Goal: Information Seeking & Learning: Learn about a topic

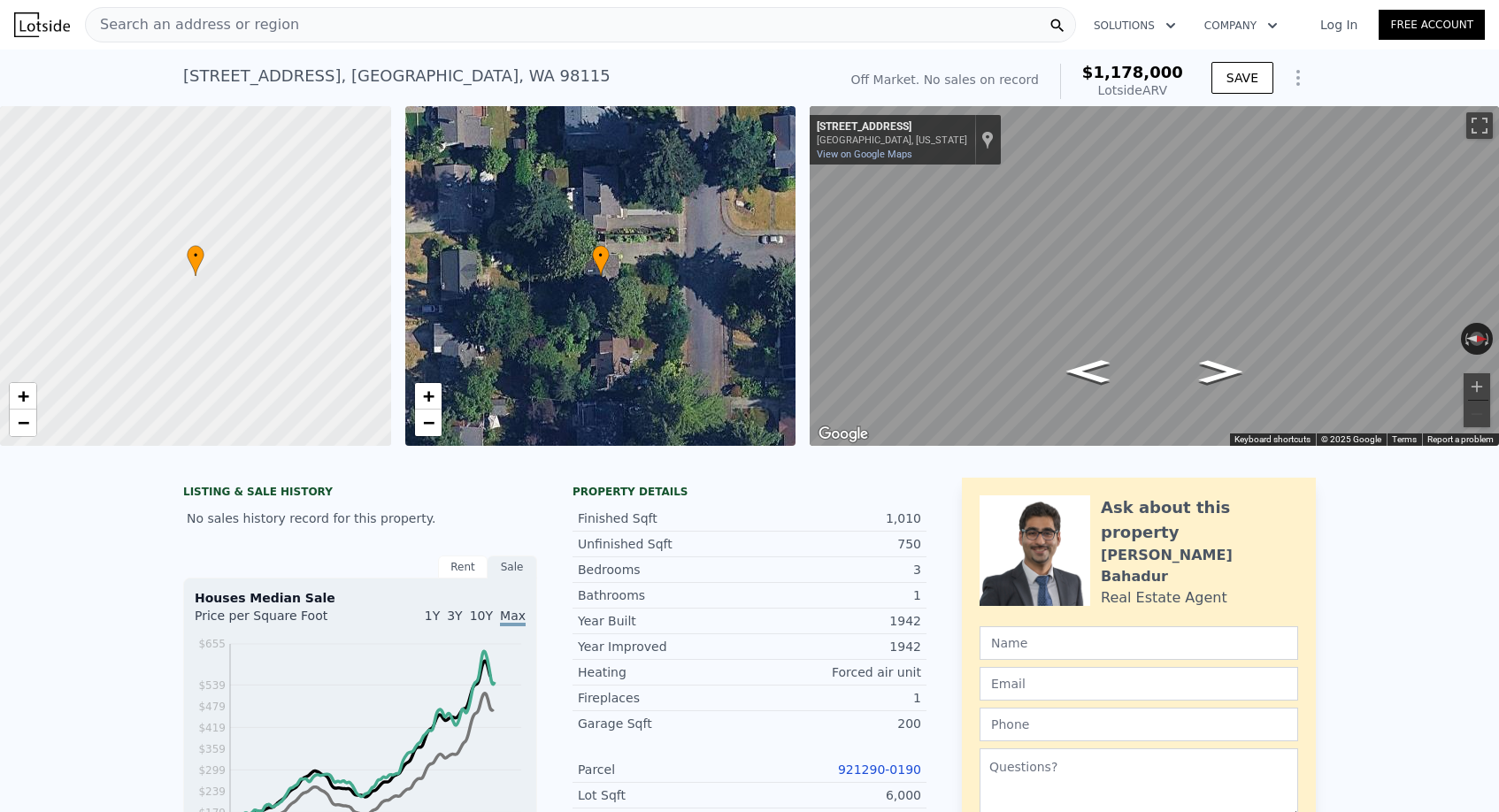
click at [245, 15] on span "Search an address or region" at bounding box center [193, 25] width 214 height 21
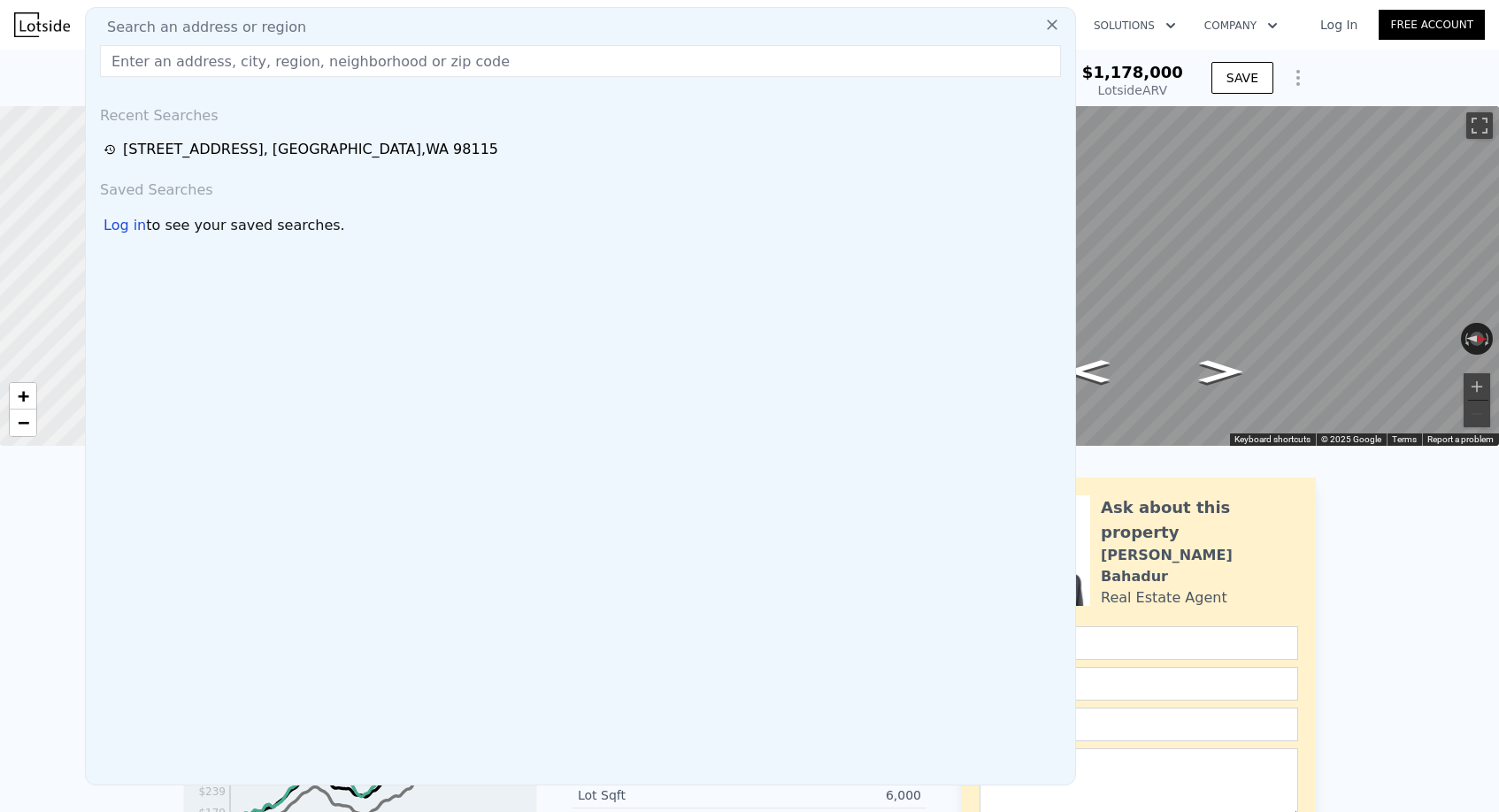
paste input "311 Hawthorne St, Sedro Woolley, WA 98284"
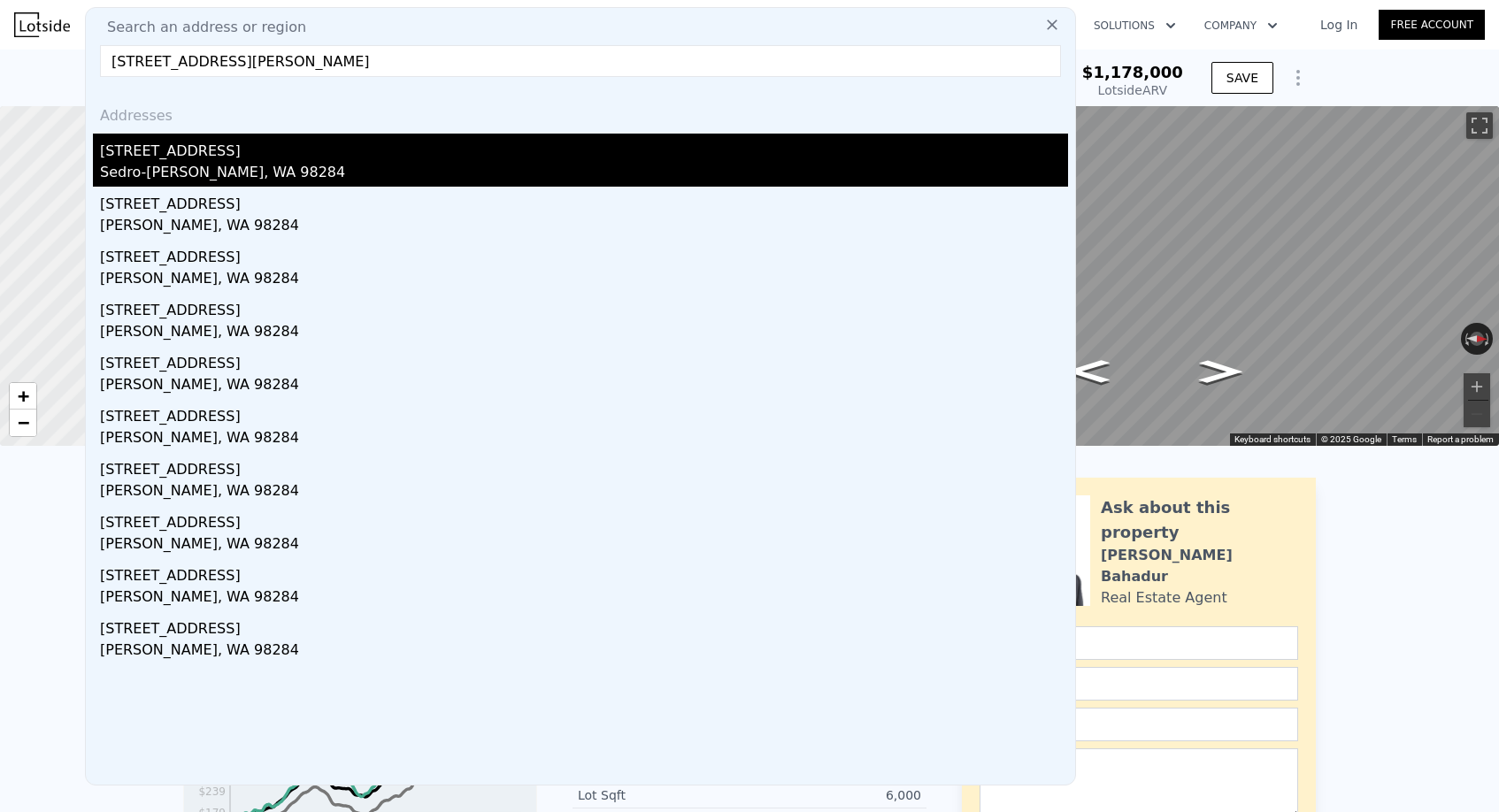
type input "311 Hawthorne St, Sedro Woolley, WA 98284"
click at [233, 148] on div "311 Hawthorne St" at bounding box center [584, 147] width 968 height 28
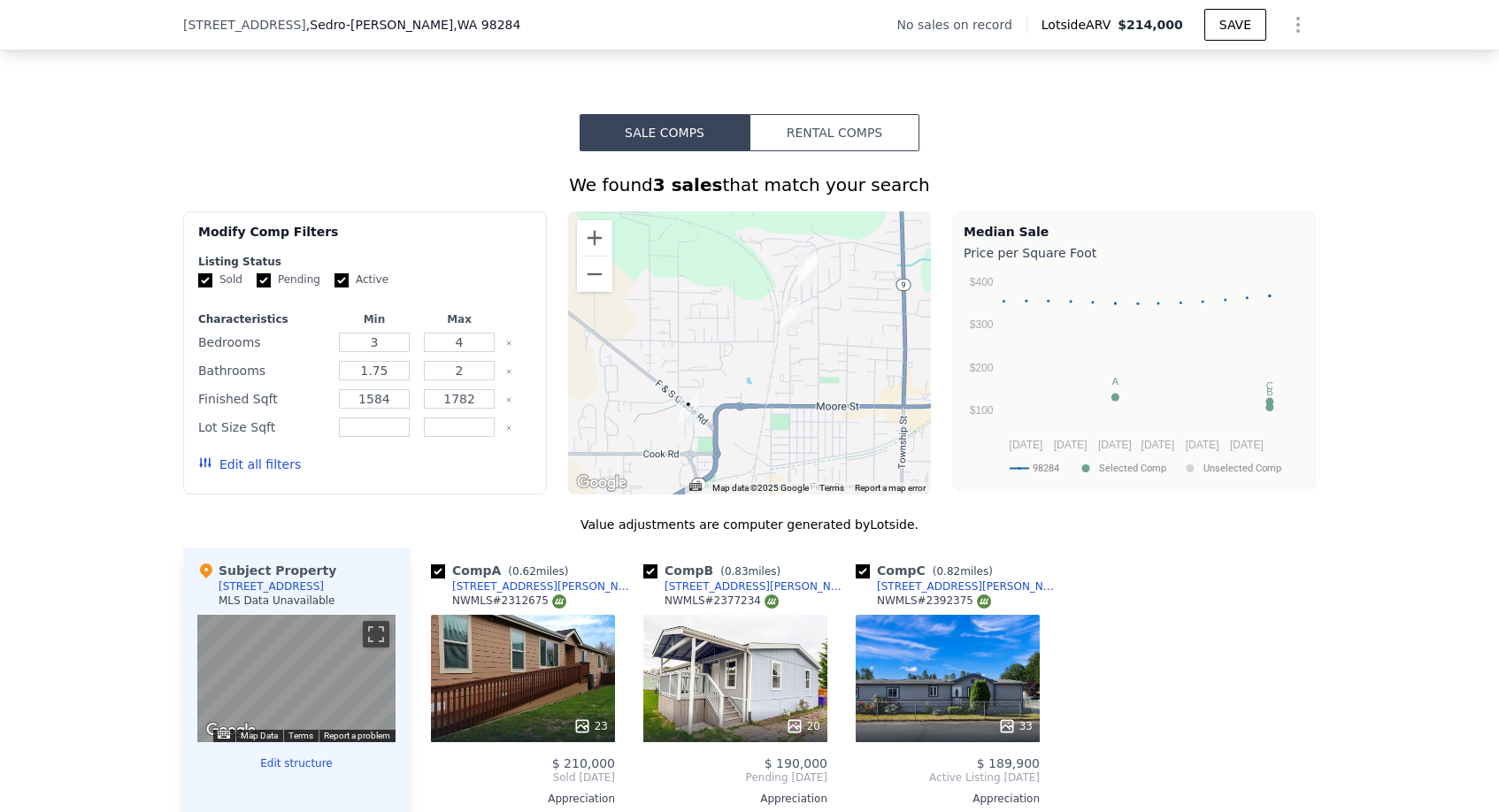
scroll to position [1498, 0]
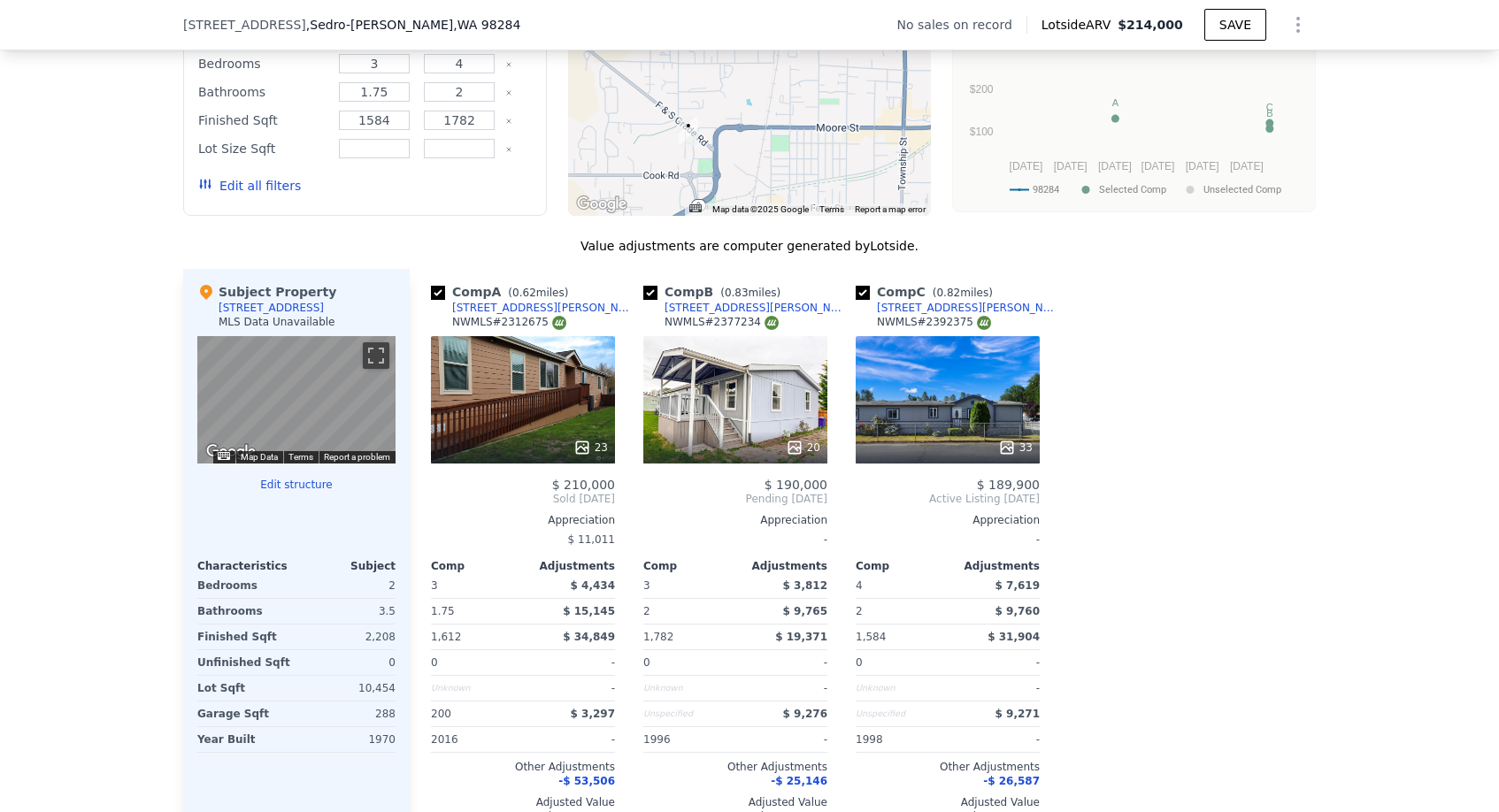
click at [916, 310] on div "[STREET_ADDRESS][PERSON_NAME]" at bounding box center [969, 307] width 184 height 15
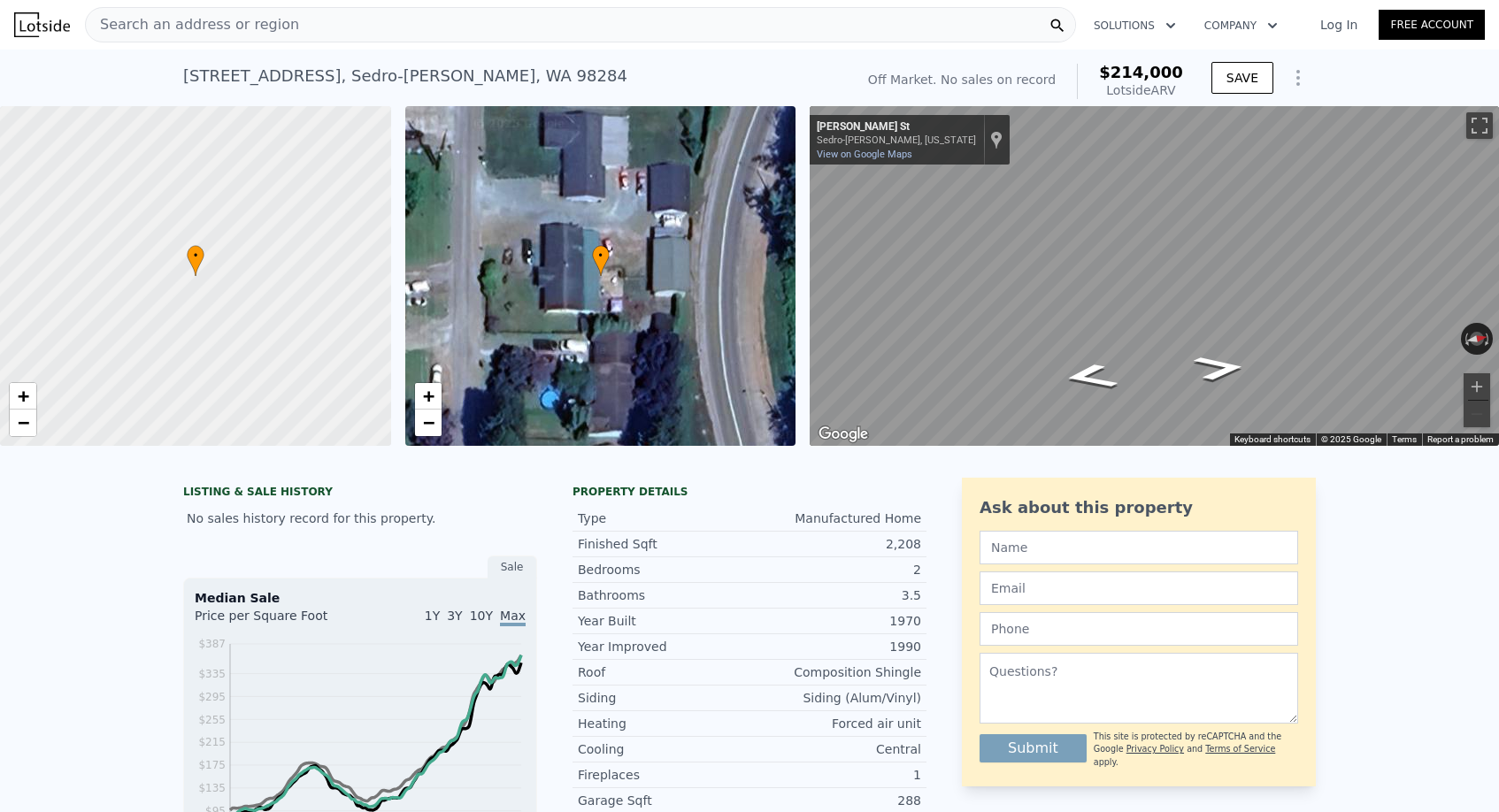
scroll to position [0, 0]
click at [253, 20] on span "Search an address or region" at bounding box center [193, 25] width 214 height 21
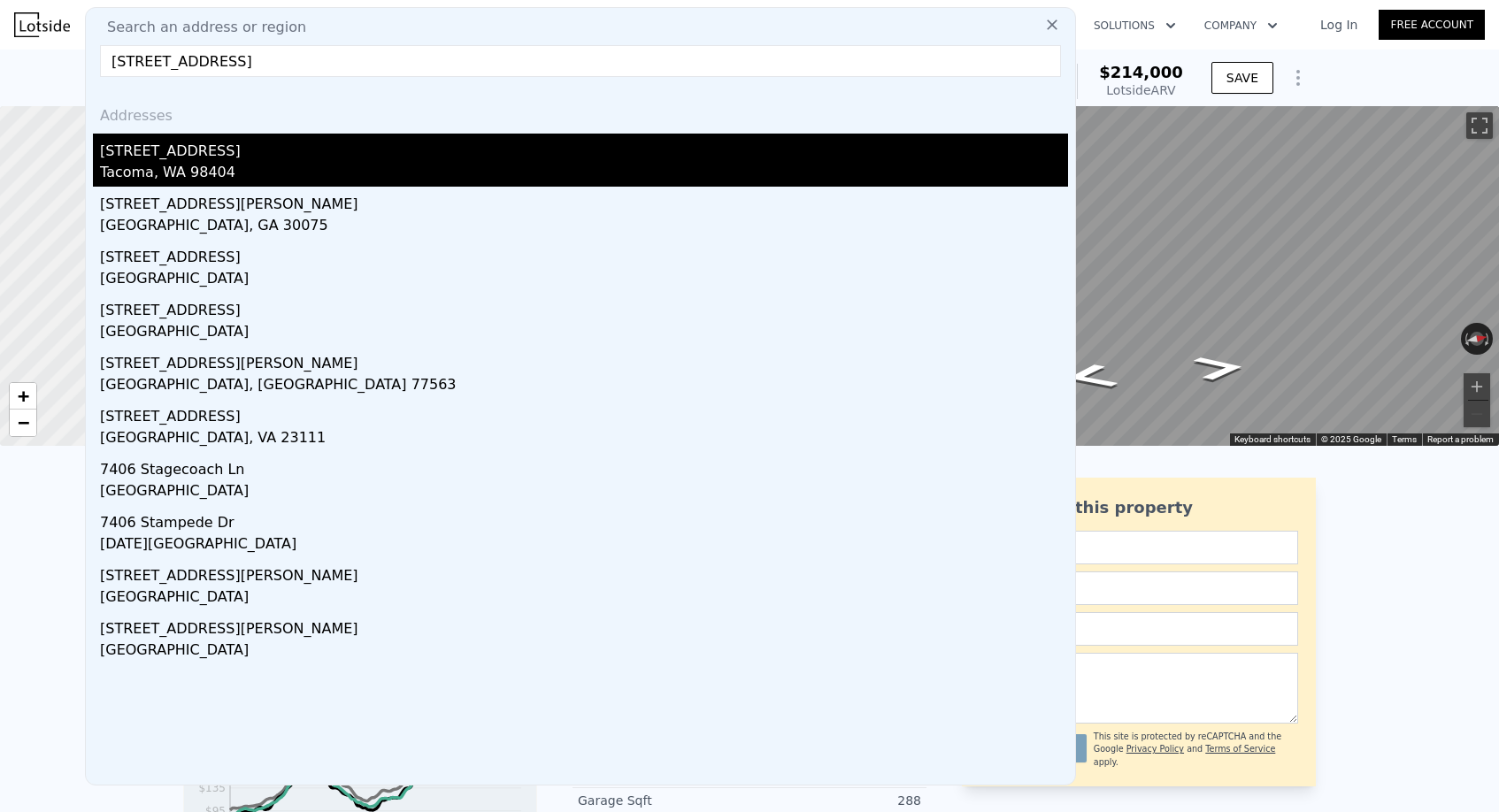
type input "7406 E G St"
click at [201, 152] on div "7406 E G St" at bounding box center [584, 147] width 968 height 28
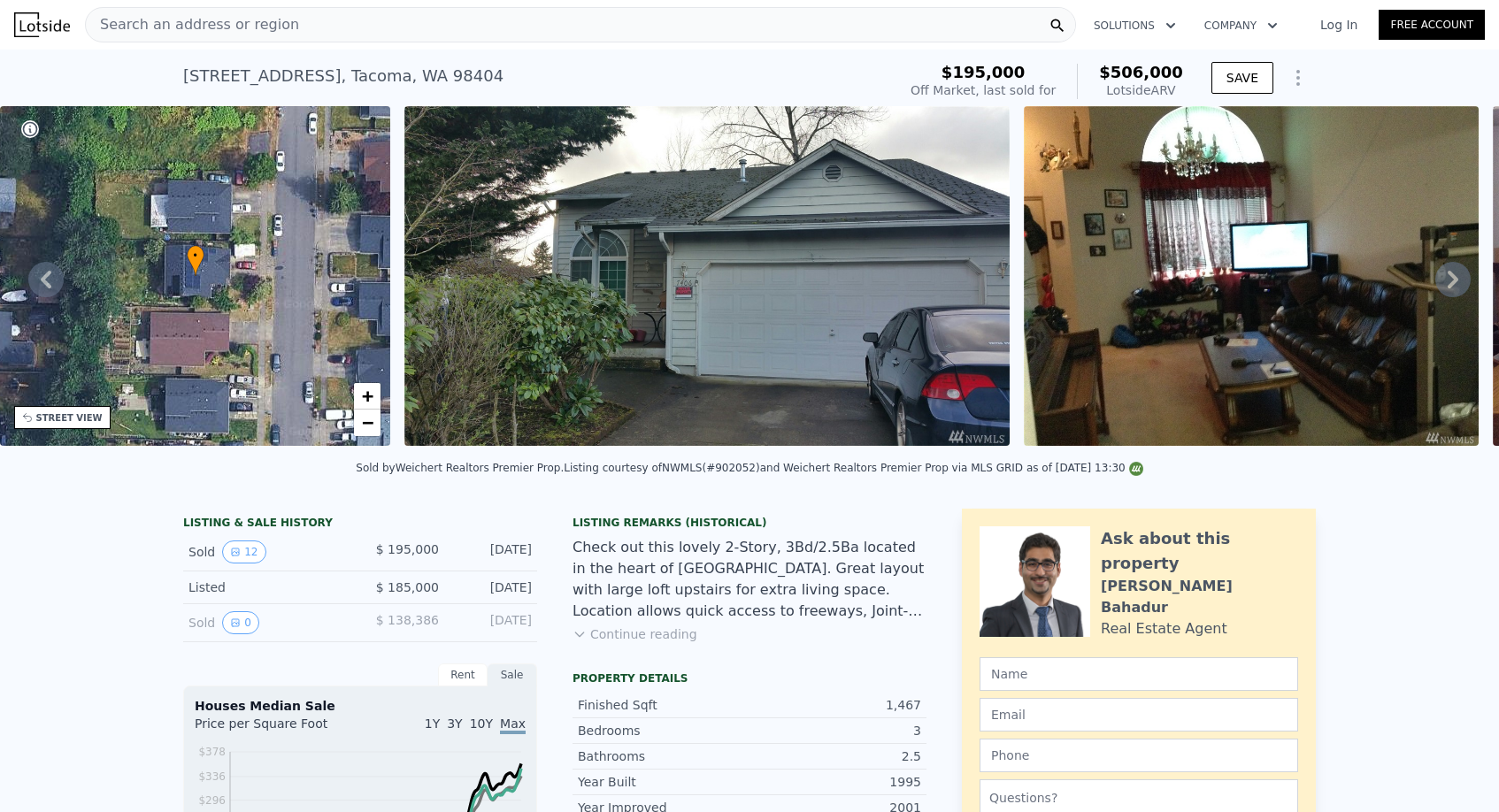
click at [412, 25] on div "Search an address or region" at bounding box center [580, 25] width 991 height 36
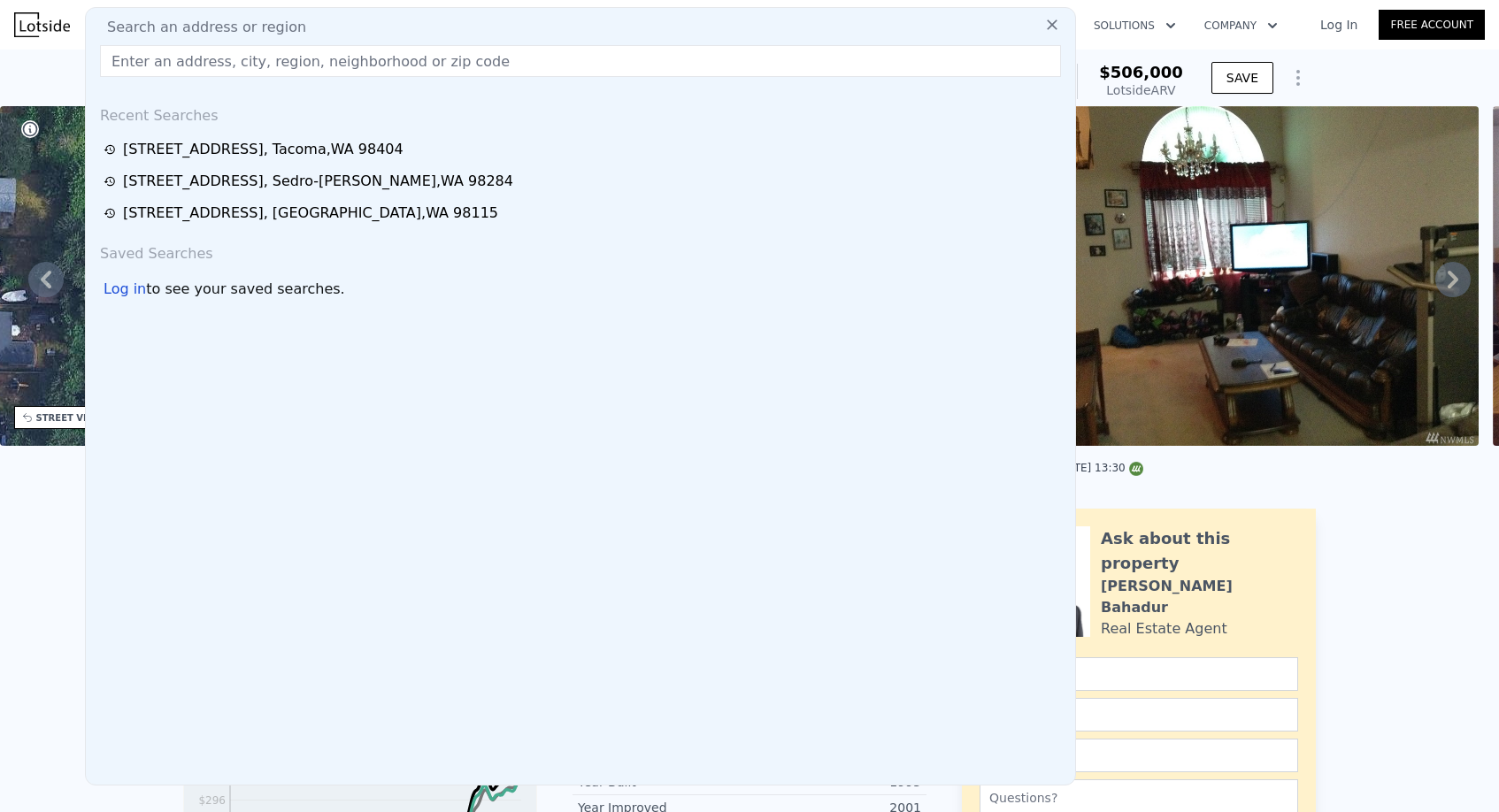
click at [408, 58] on input "text" at bounding box center [581, 60] width 960 height 32
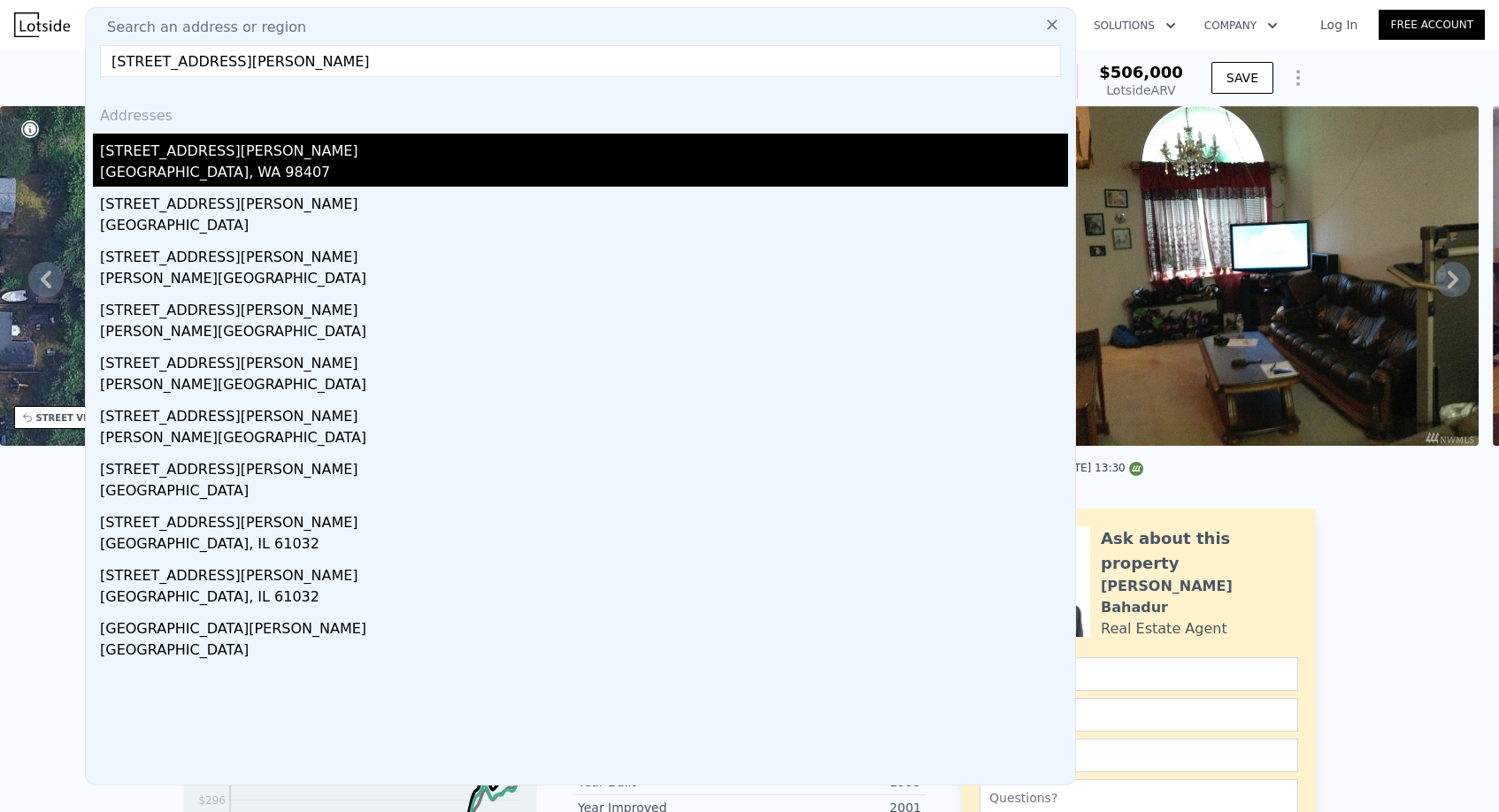
type input "4901 N Winnifred St"
click at [263, 155] on div "4901 N Winnifred St" at bounding box center [584, 147] width 968 height 28
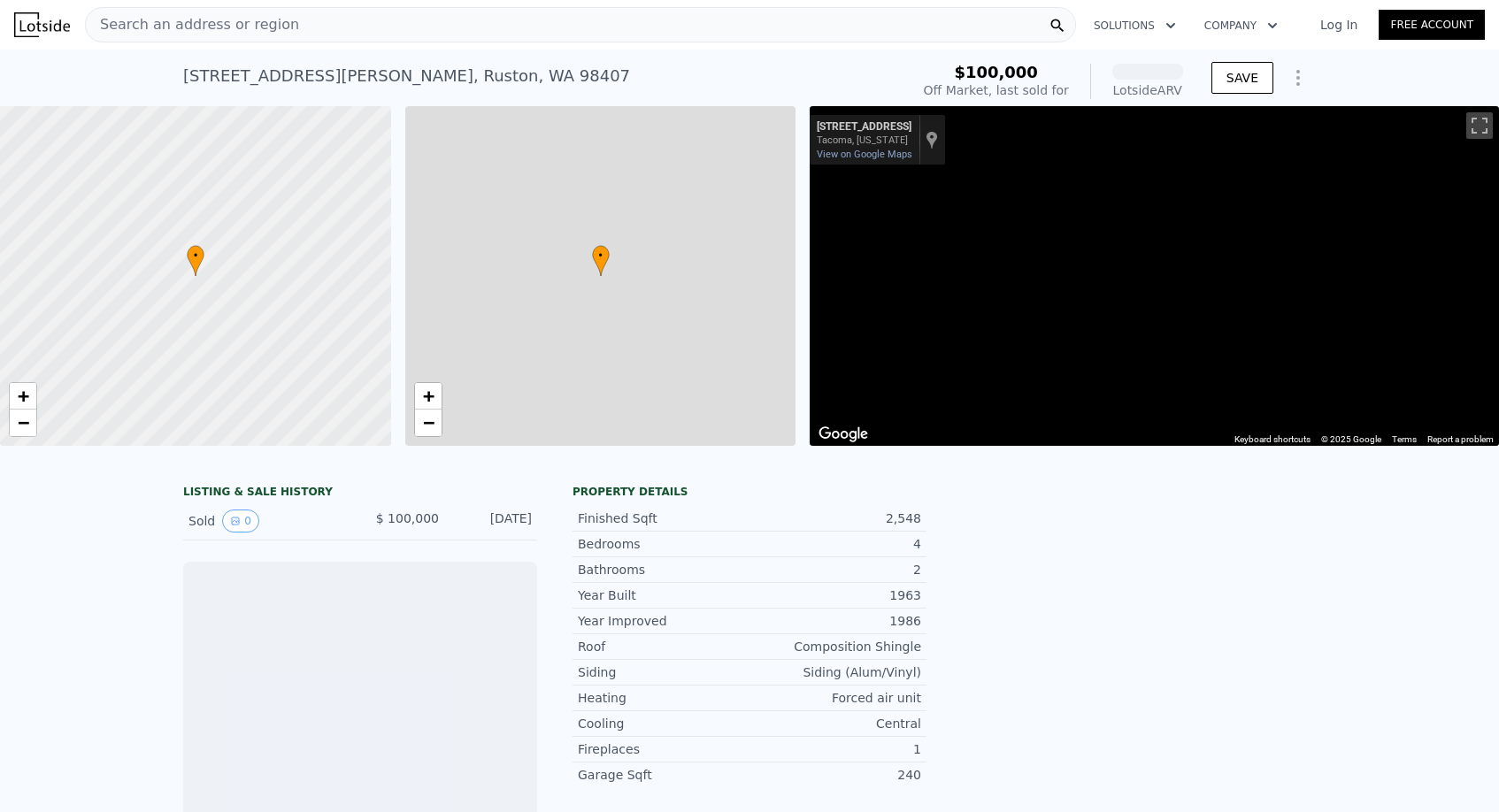
scroll to position [0, 7]
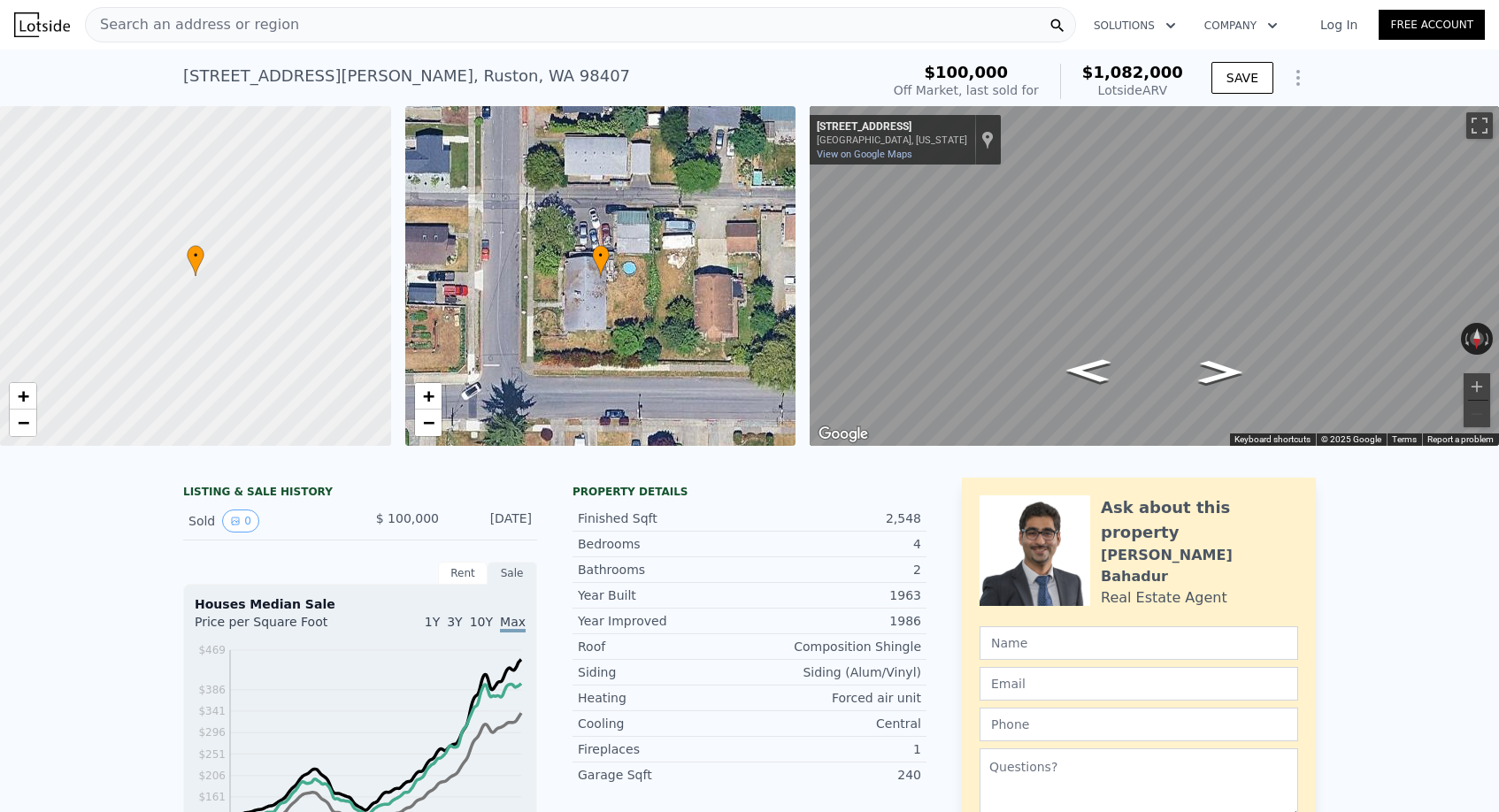
click at [319, 5] on div "Search an address or region Solutions Company Open main menu Log In Free Account" at bounding box center [750, 25] width 1471 height 43
click at [319, 25] on div "Search an address or region" at bounding box center [580, 25] width 991 height 36
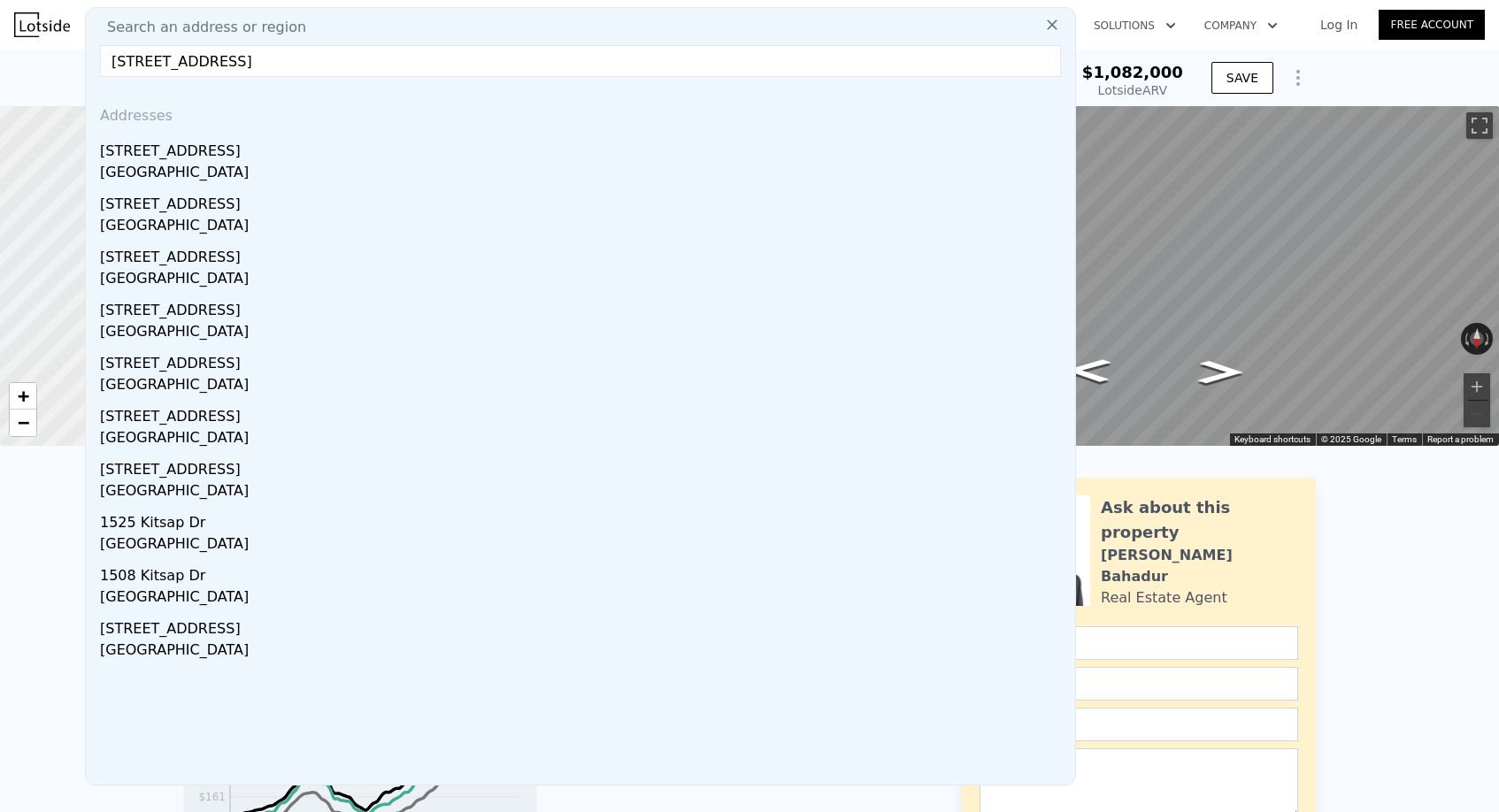
drag, startPoint x: 278, startPoint y: 59, endPoint x: 637, endPoint y: 96, distance: 360.9
click at [637, 96] on div "Search an address or region 3723 D St Bremerton, WA 98312, Kitsap County Addres…" at bounding box center [580, 396] width 991 height 778
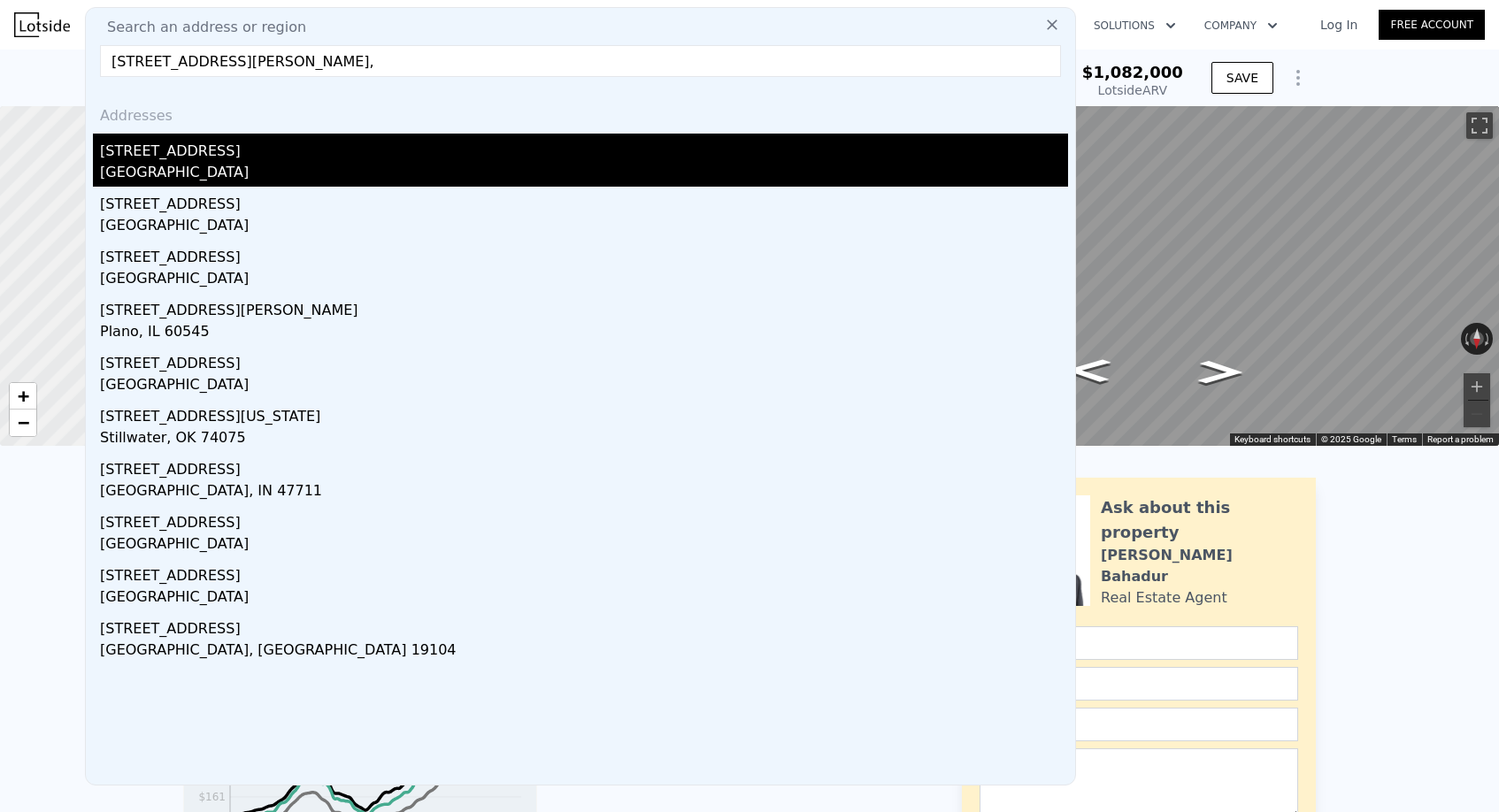
type input "3723 D St Bremerton,"
click at [494, 165] on div "Bremerton, WA 98312" at bounding box center [584, 173] width 968 height 25
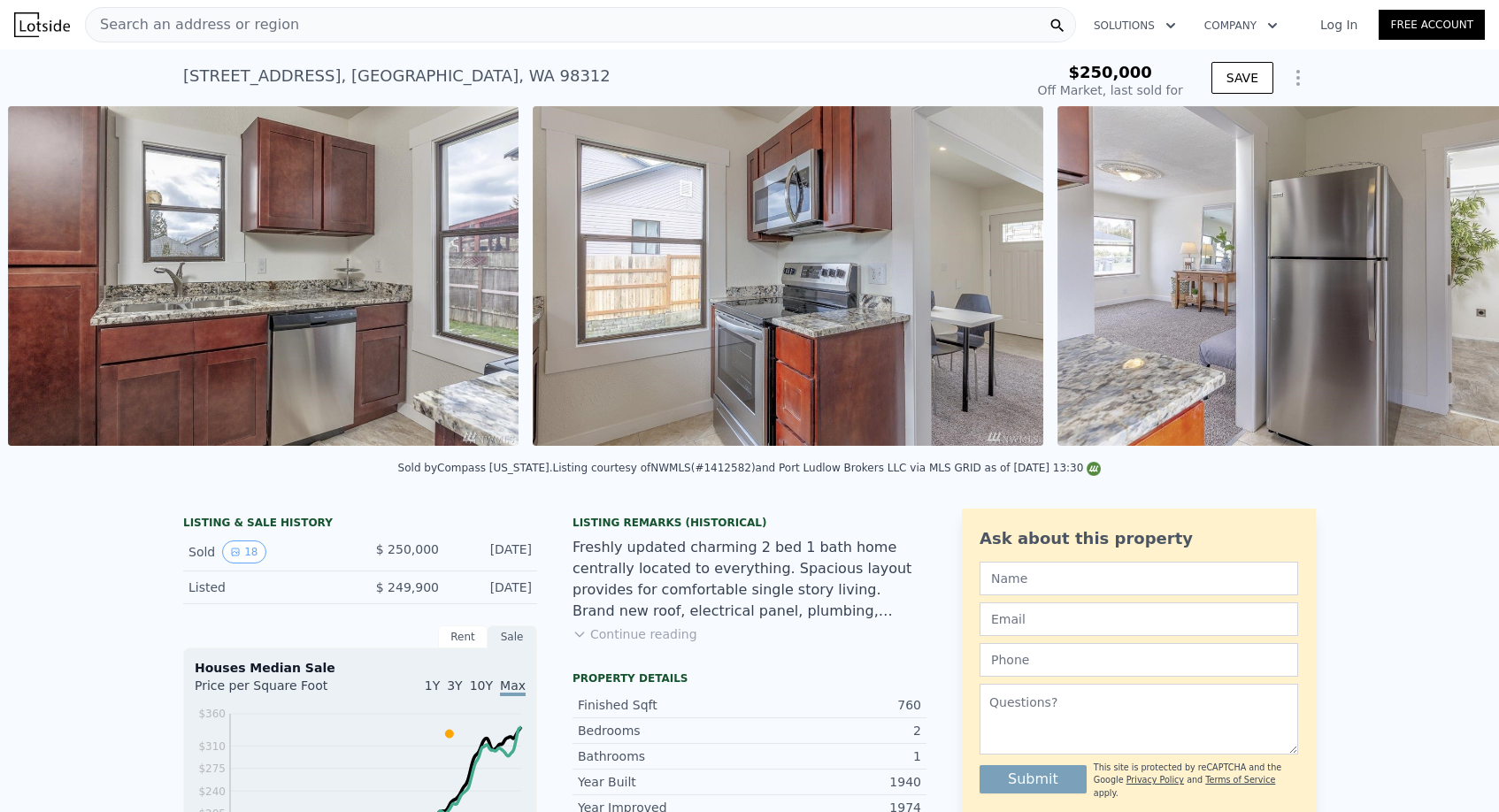
scroll to position [0, 4366]
click at [298, 37] on div "Search an address or region" at bounding box center [580, 25] width 991 height 36
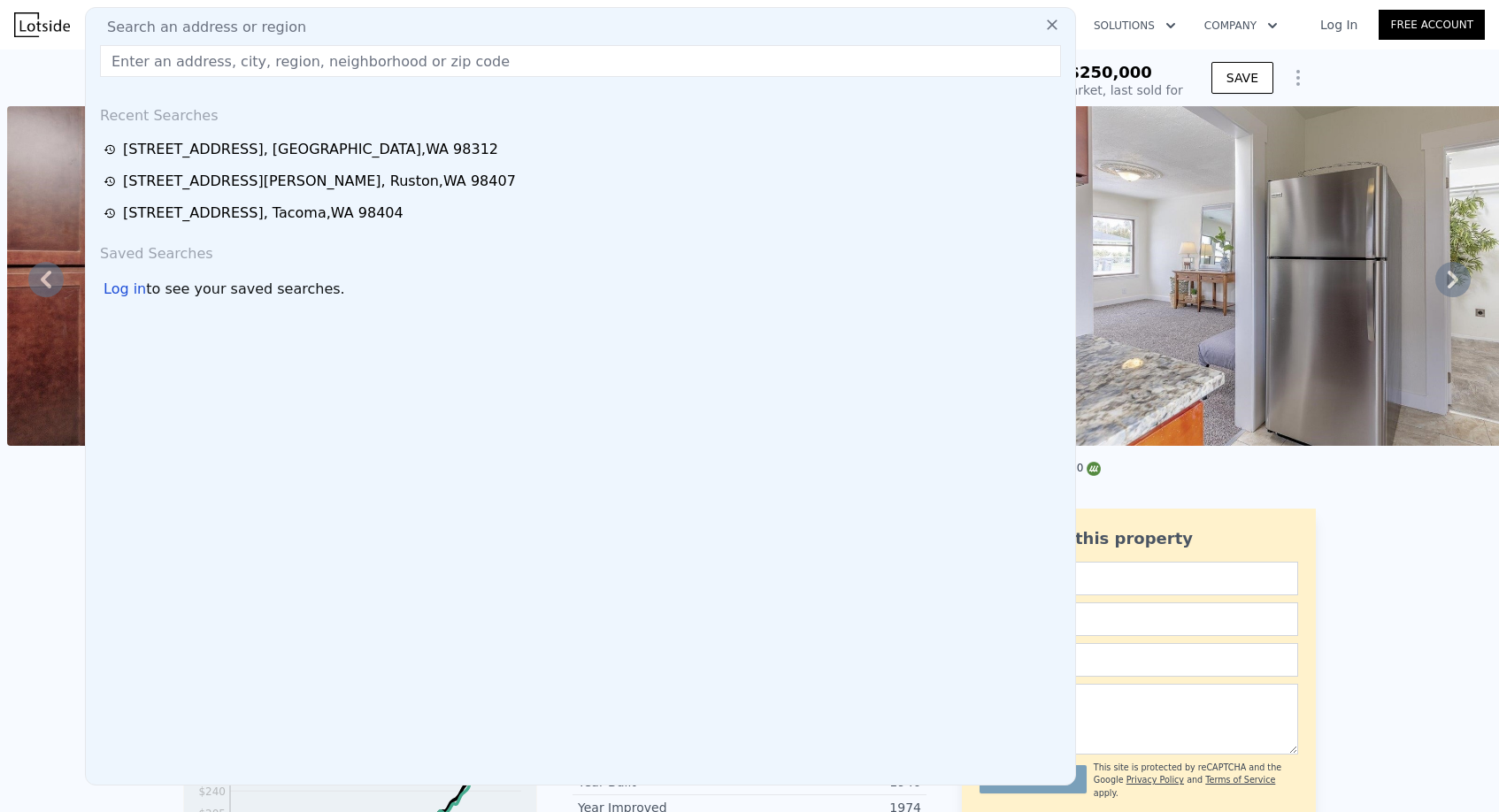
type input "$ 344,000"
type input "$ 52,064"
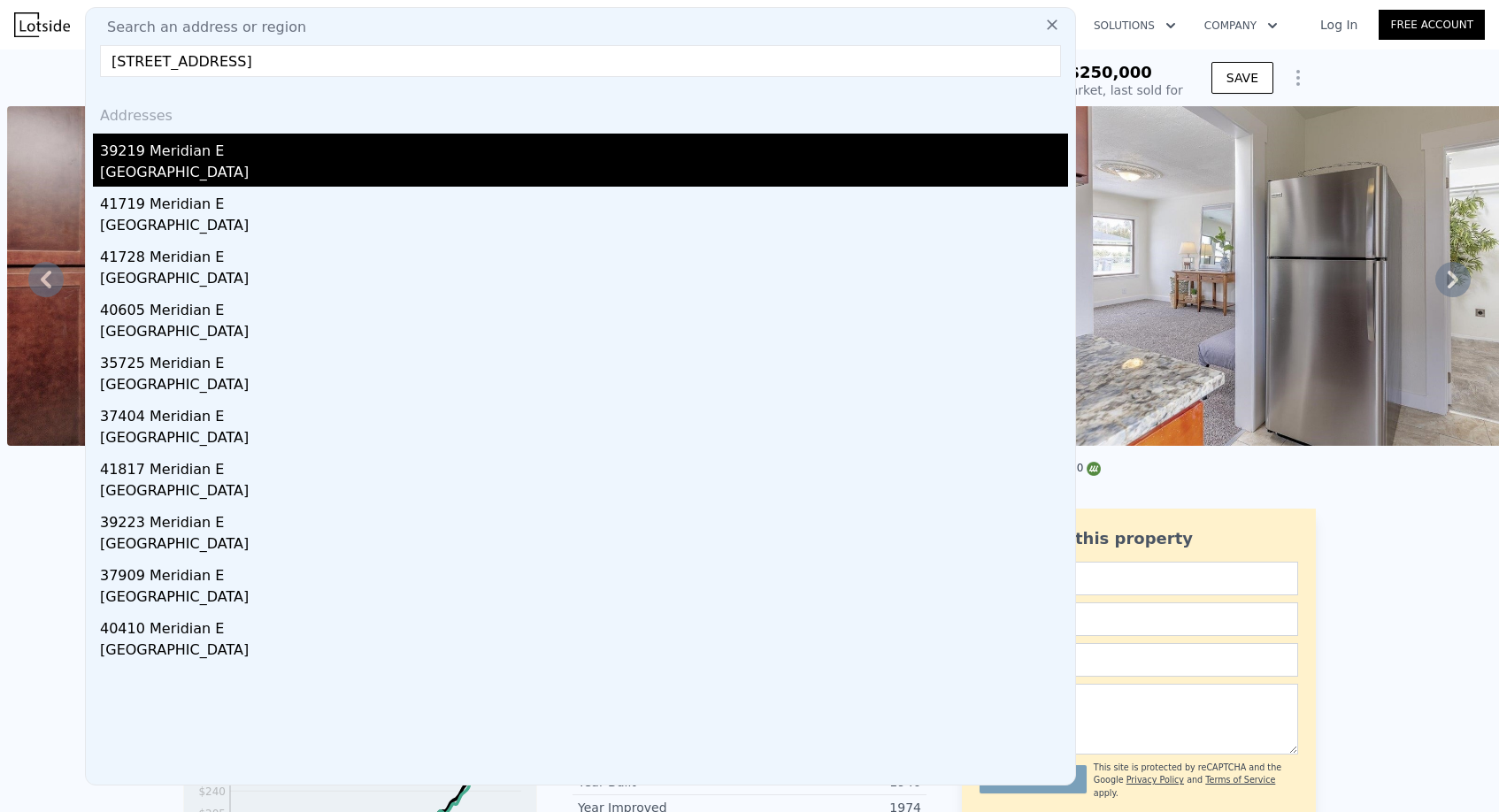
type input "39219 Meridian E, Eatonville, WA 98328"
click at [262, 142] on div "39219 Meridian E" at bounding box center [584, 147] width 968 height 28
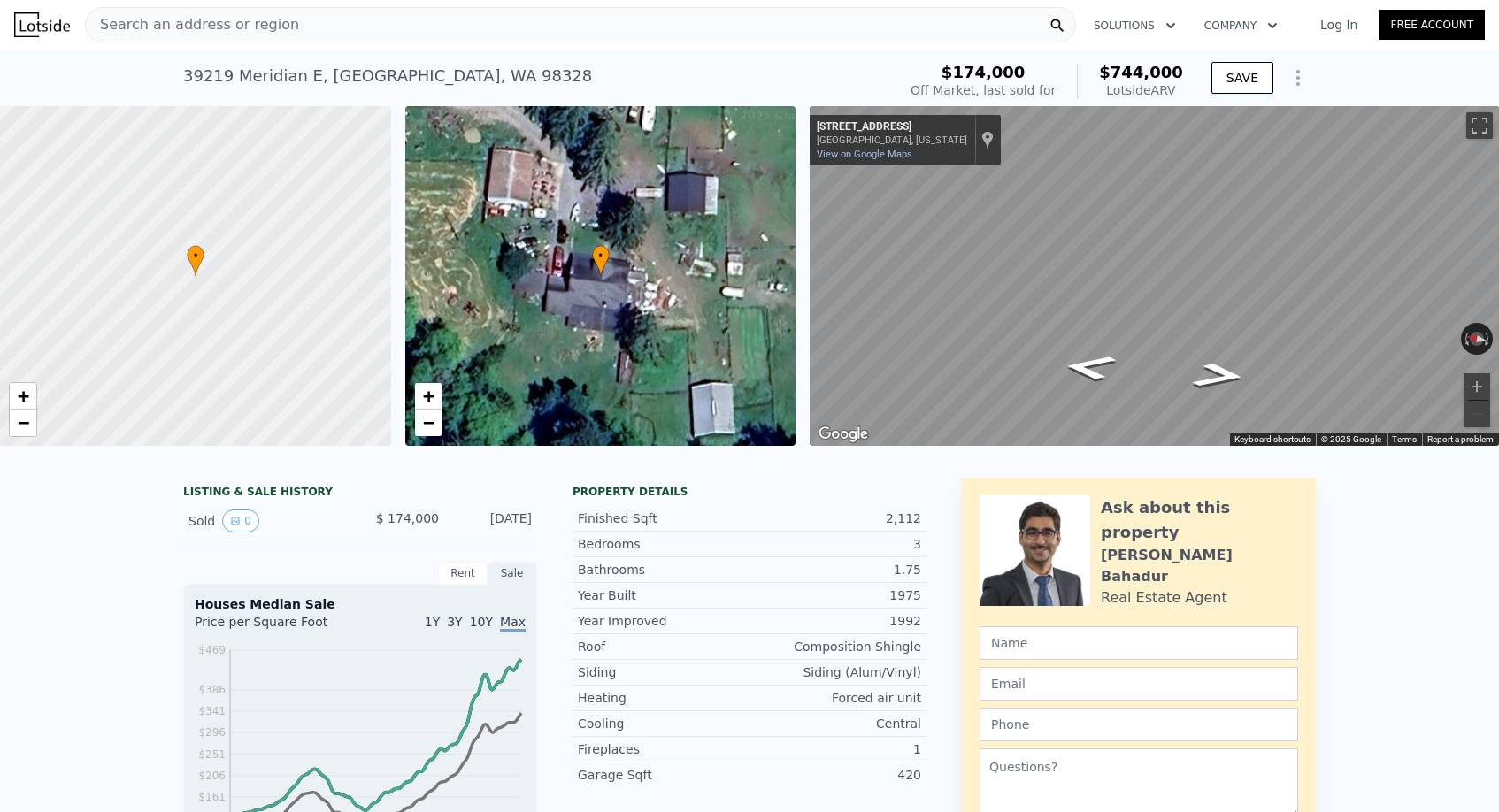
scroll to position [-1, 0]
click at [246, 38] on div "Search an address or region" at bounding box center [193, 25] width 214 height 34
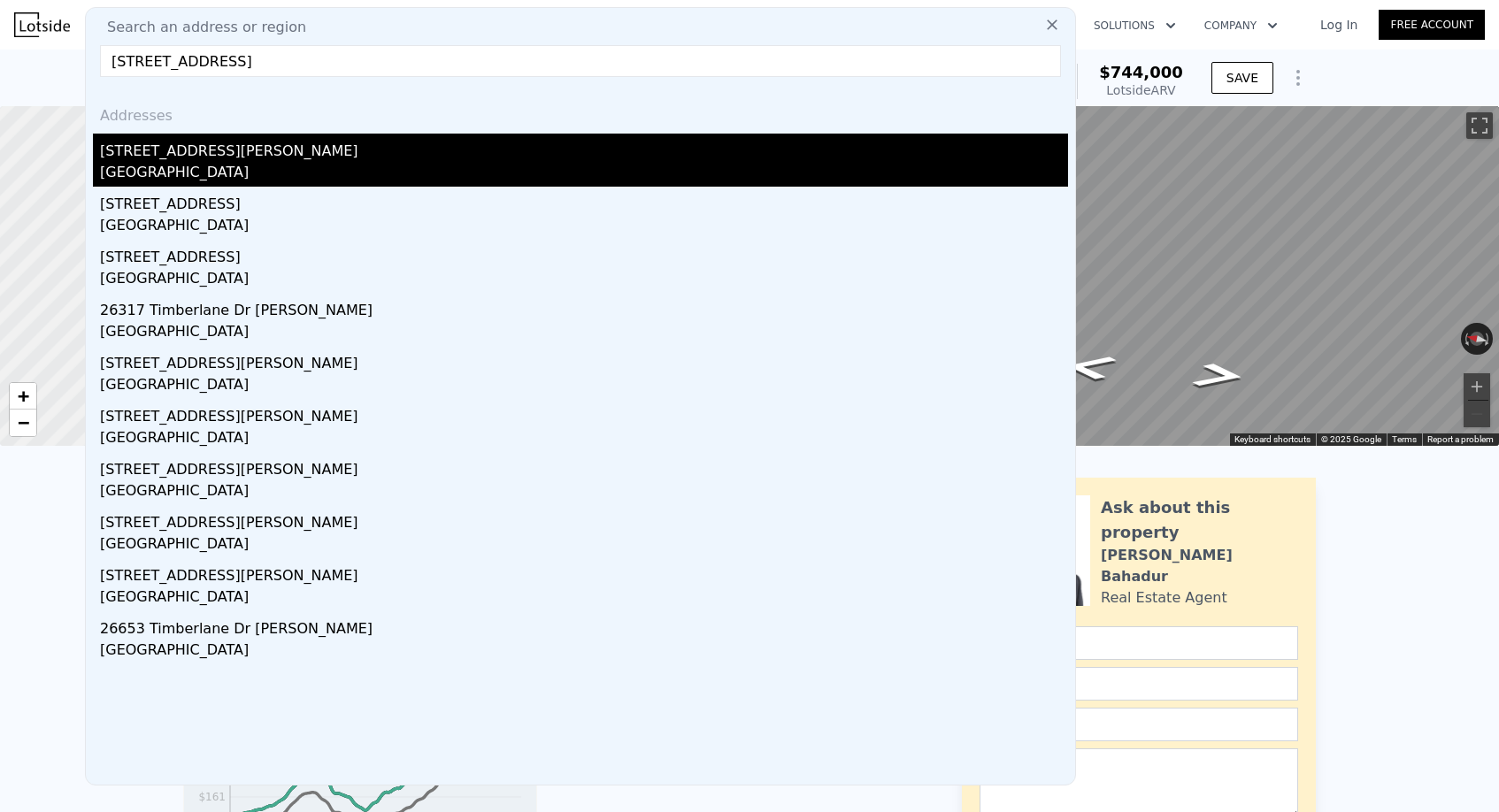
type input "26425 Timberlane Dr SE, Covington, WA 98042"
click at [229, 146] on div "26425 Timberlane Dr SE" at bounding box center [584, 147] width 968 height 28
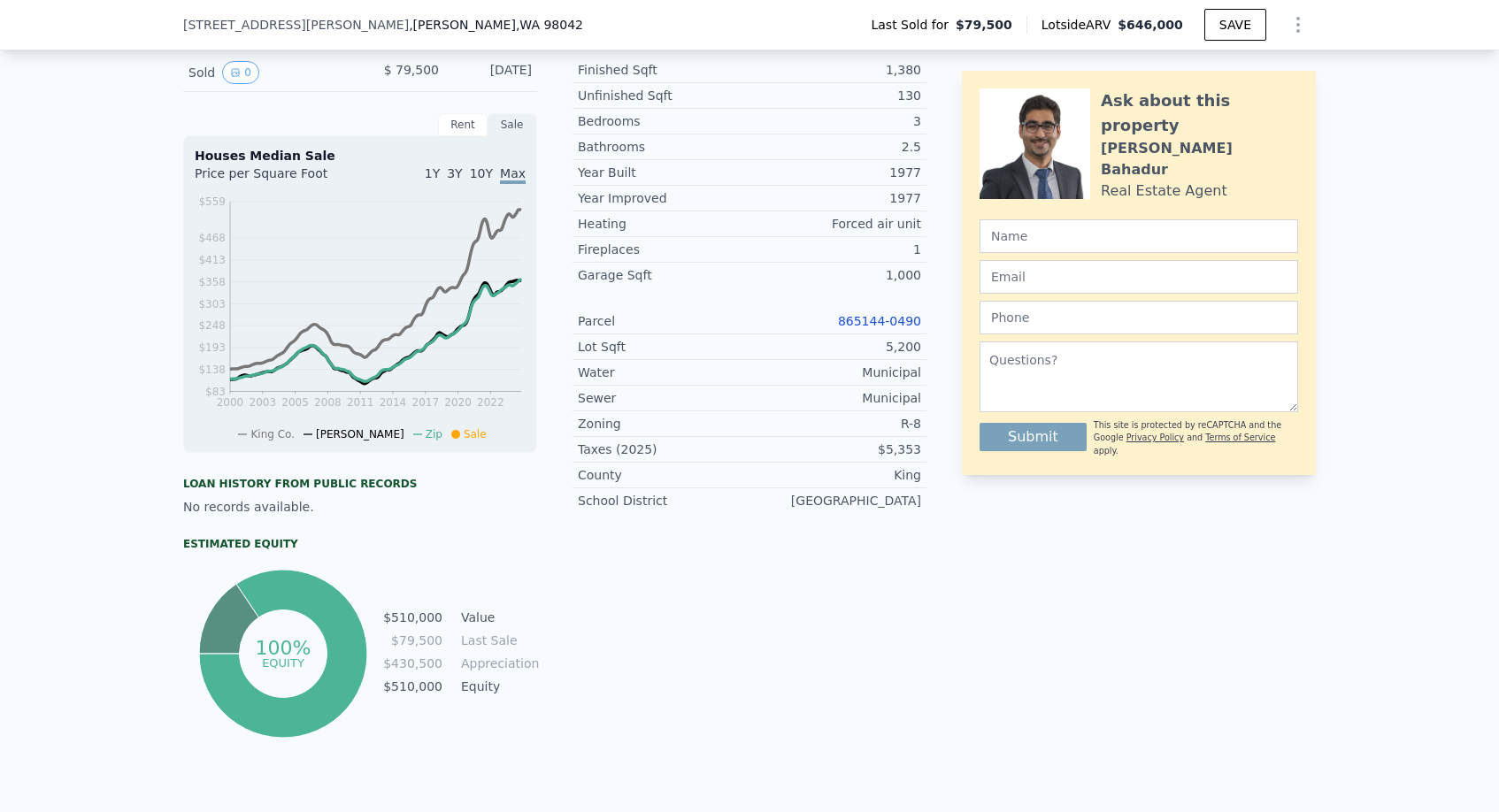
scroll to position [148, 0]
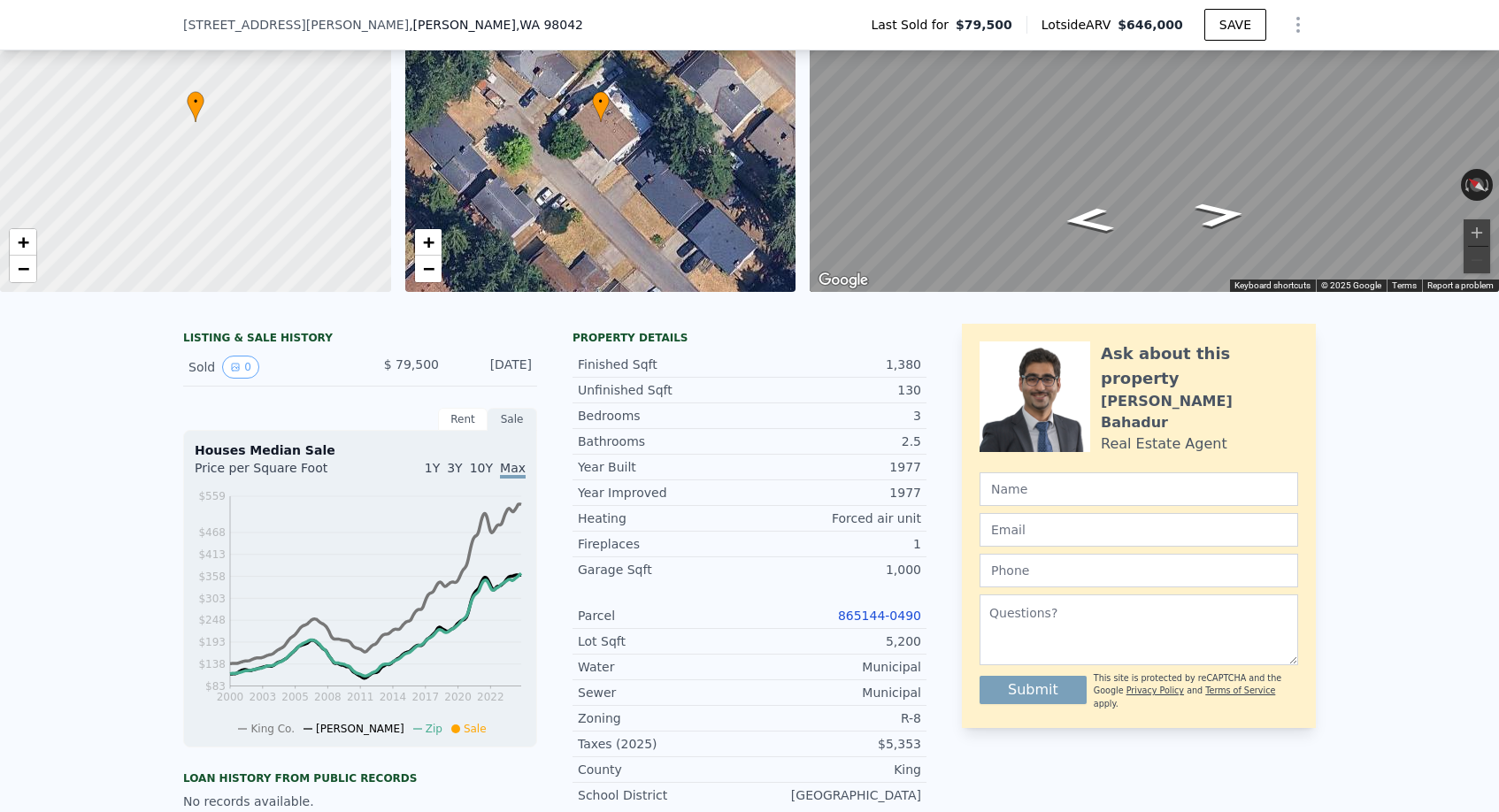
click at [876, 616] on link "865144-0490" at bounding box center [879, 616] width 83 height 15
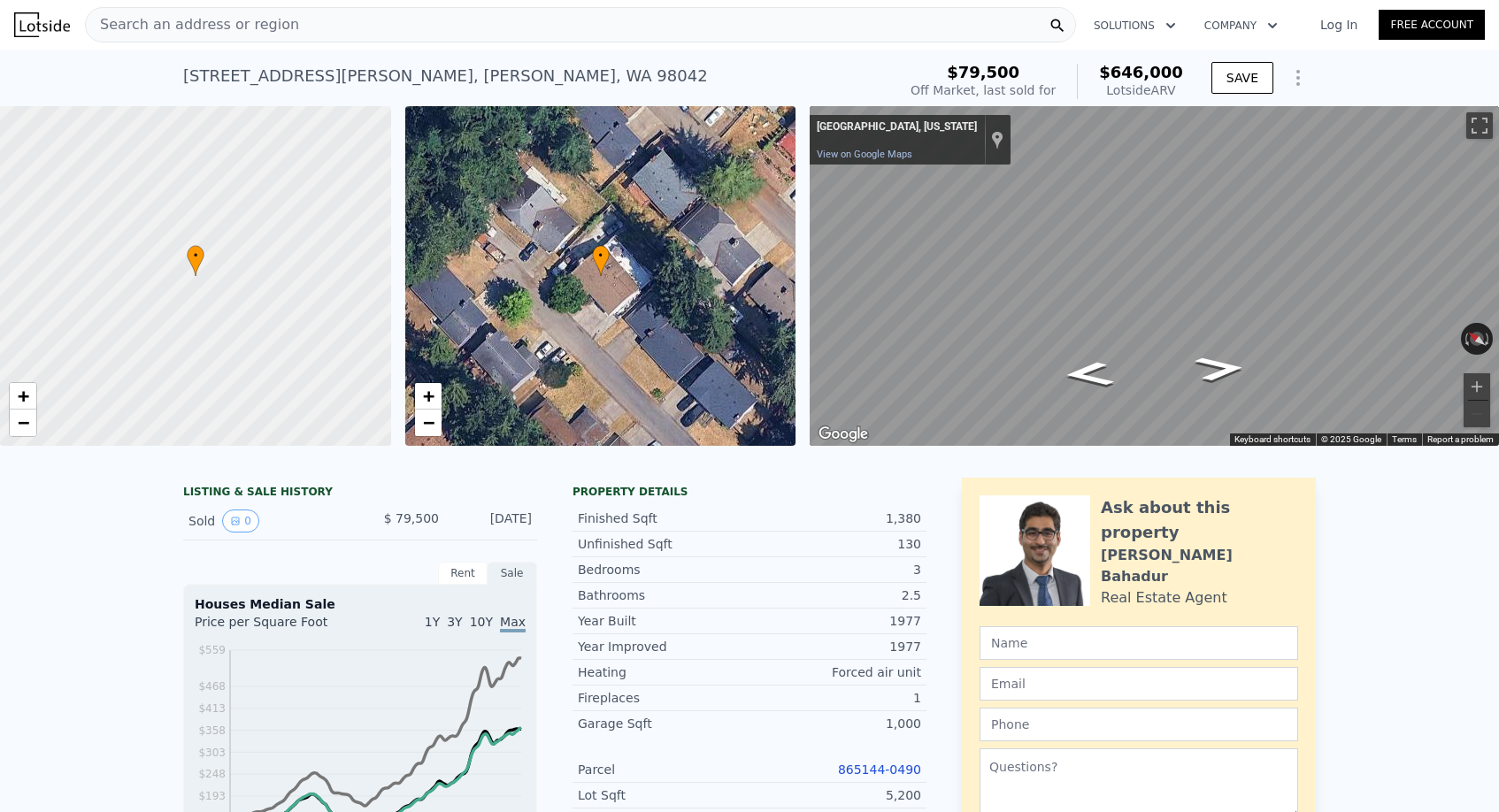
scroll to position [-1, 0]
click at [236, 33] on span "Search an address or region" at bounding box center [193, 25] width 214 height 21
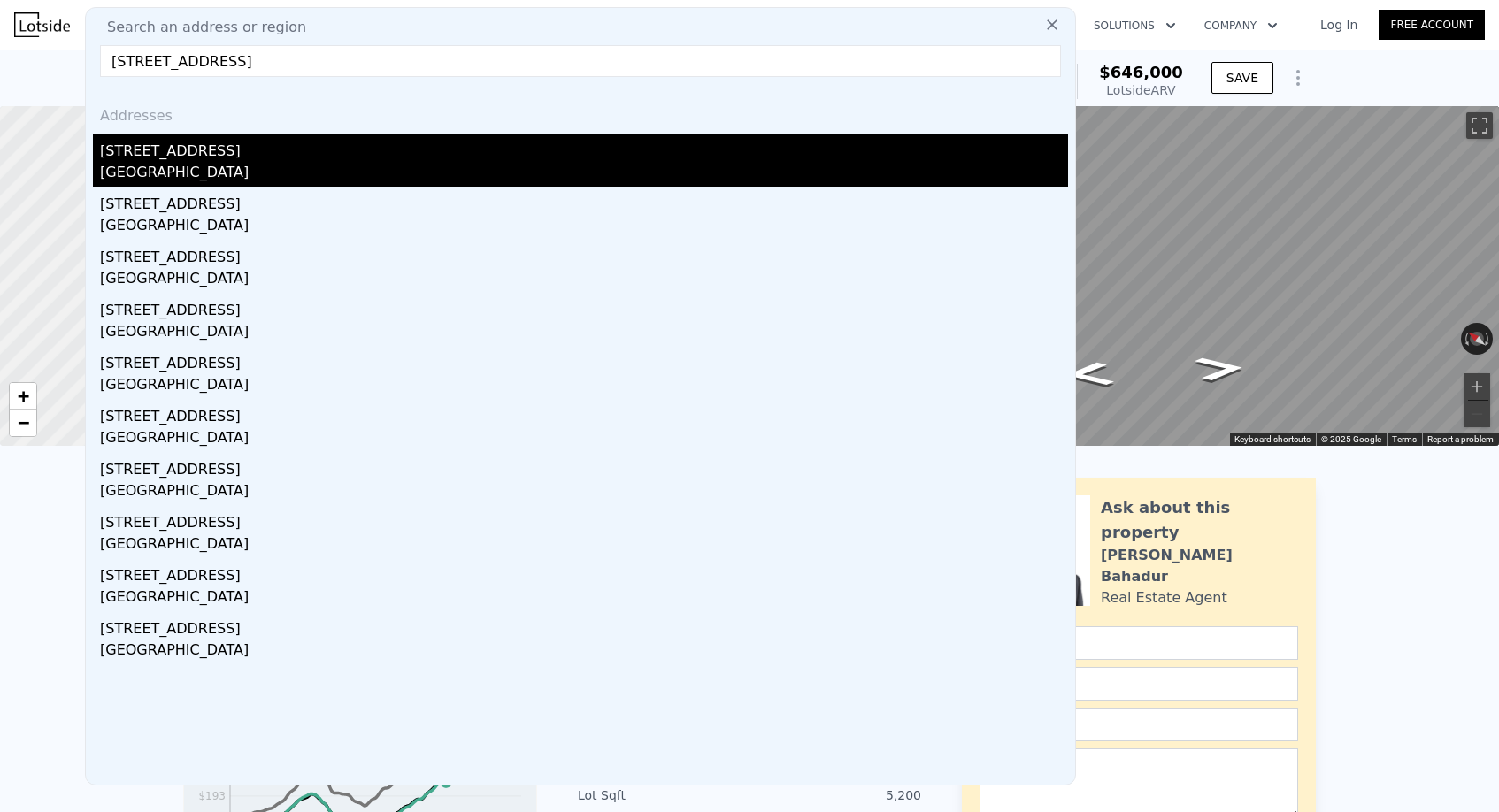
type input "16109 190th Ave SE, Renton, WA 98058"
click at [236, 152] on div "16109 190th Ave SE" at bounding box center [584, 147] width 968 height 28
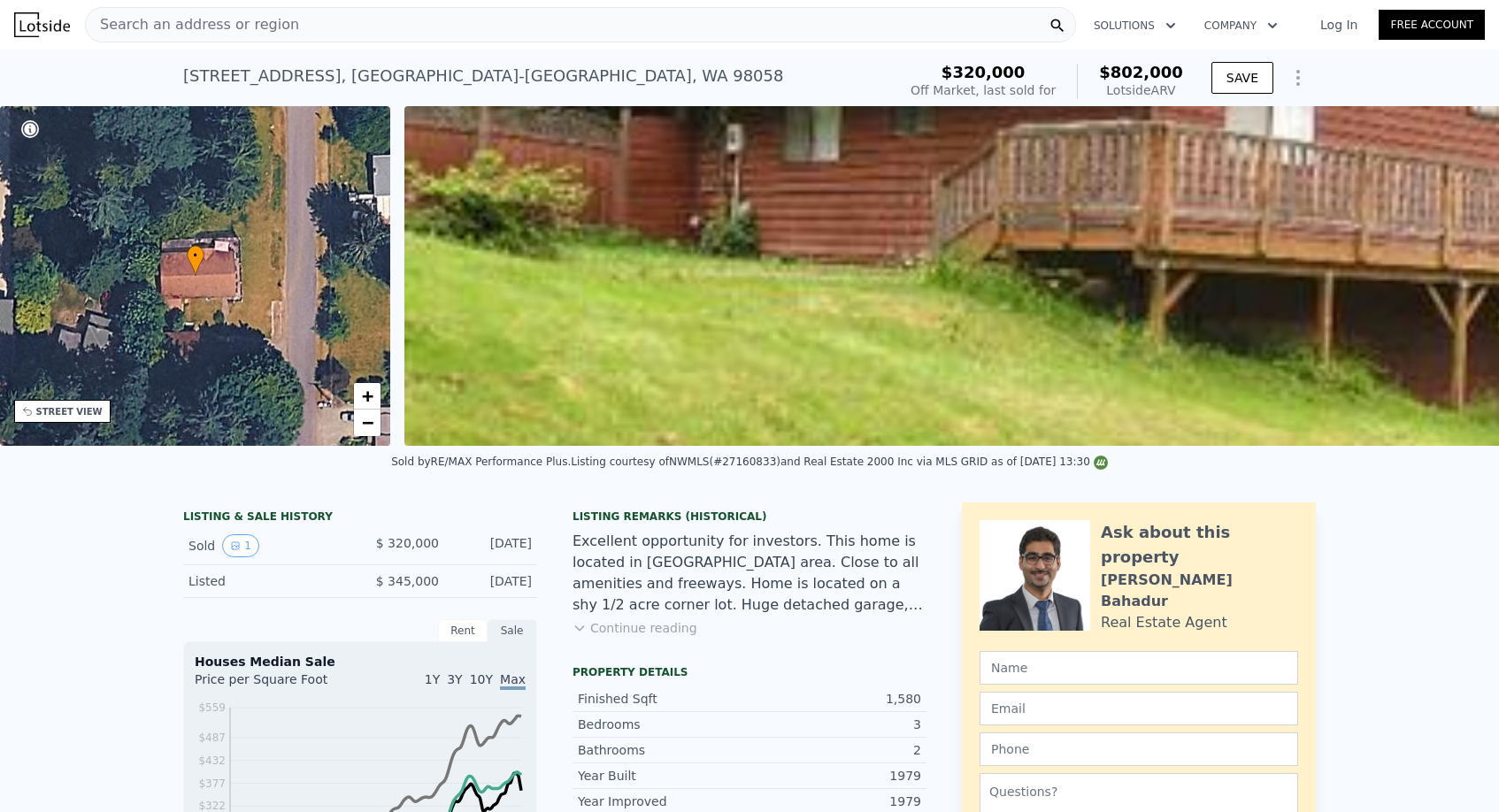
scroll to position [-5, 0]
click at [212, 16] on span "Search an address or region" at bounding box center [193, 25] width 214 height 21
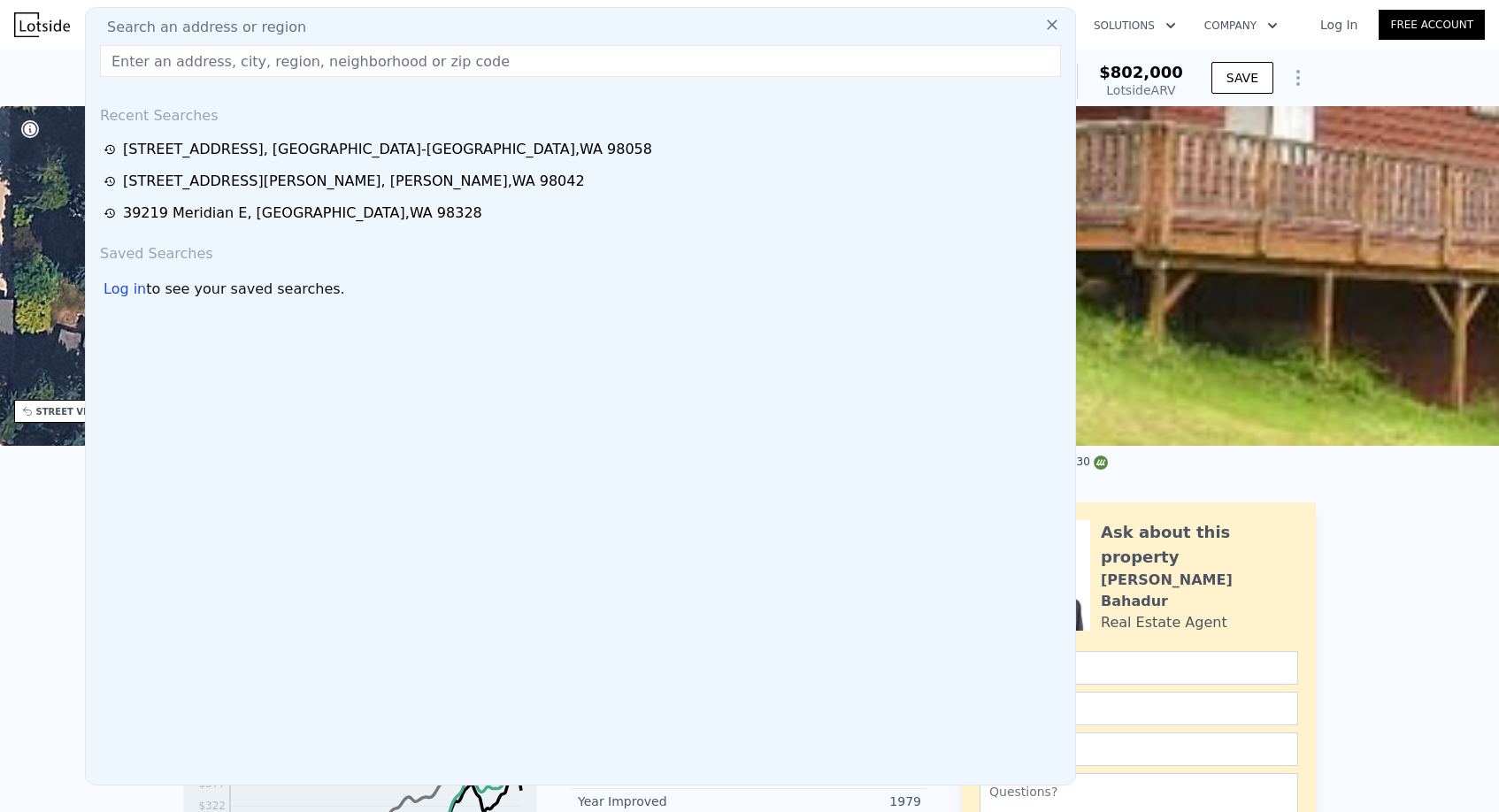
paste input "3095 Sheaser Way, Dupont, WA 98327"
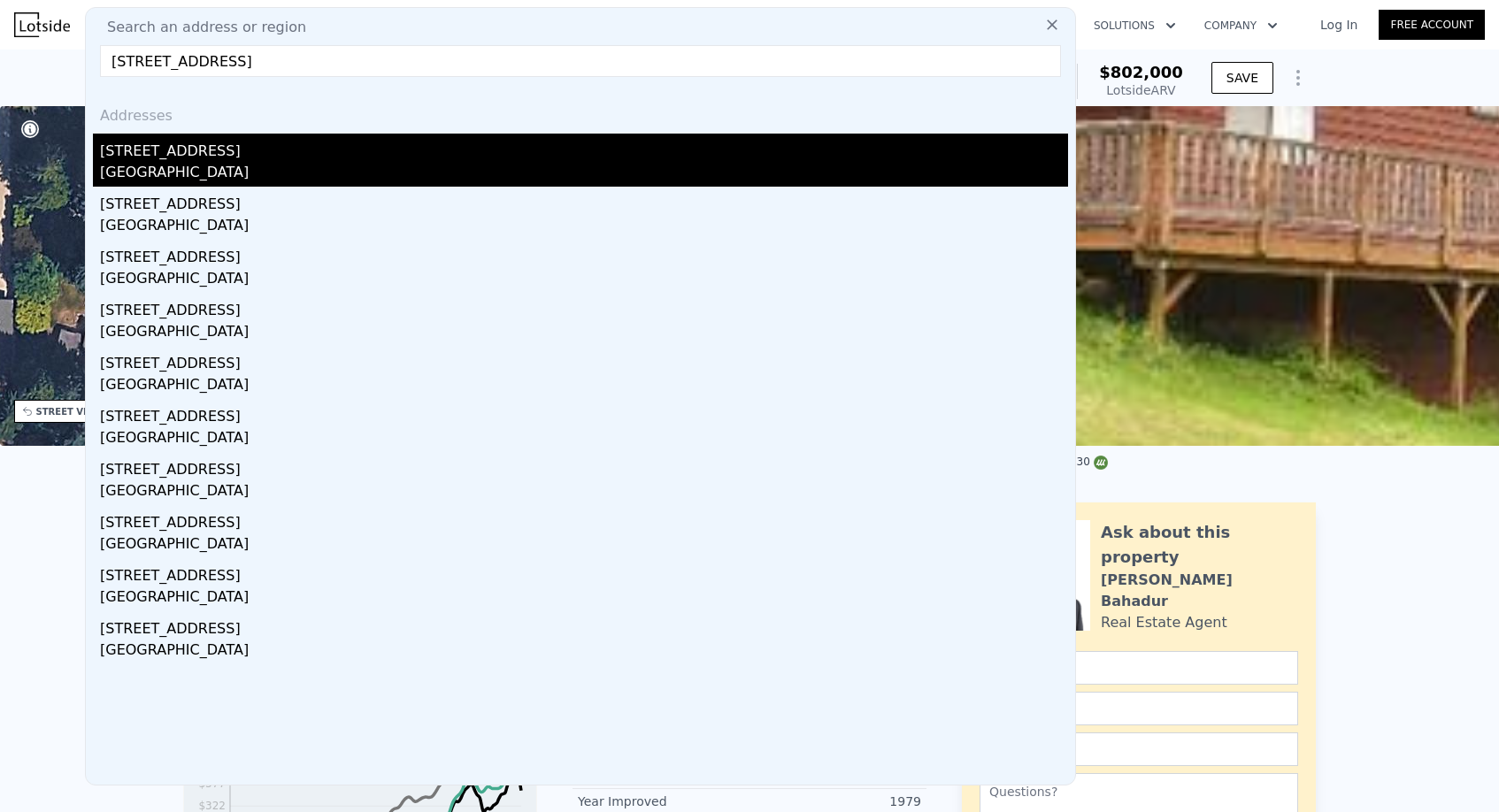
type input "3095 Sheaser Way, Dupont, WA 98327"
click at [180, 143] on div "3095 Sheaser Way" at bounding box center [584, 147] width 968 height 28
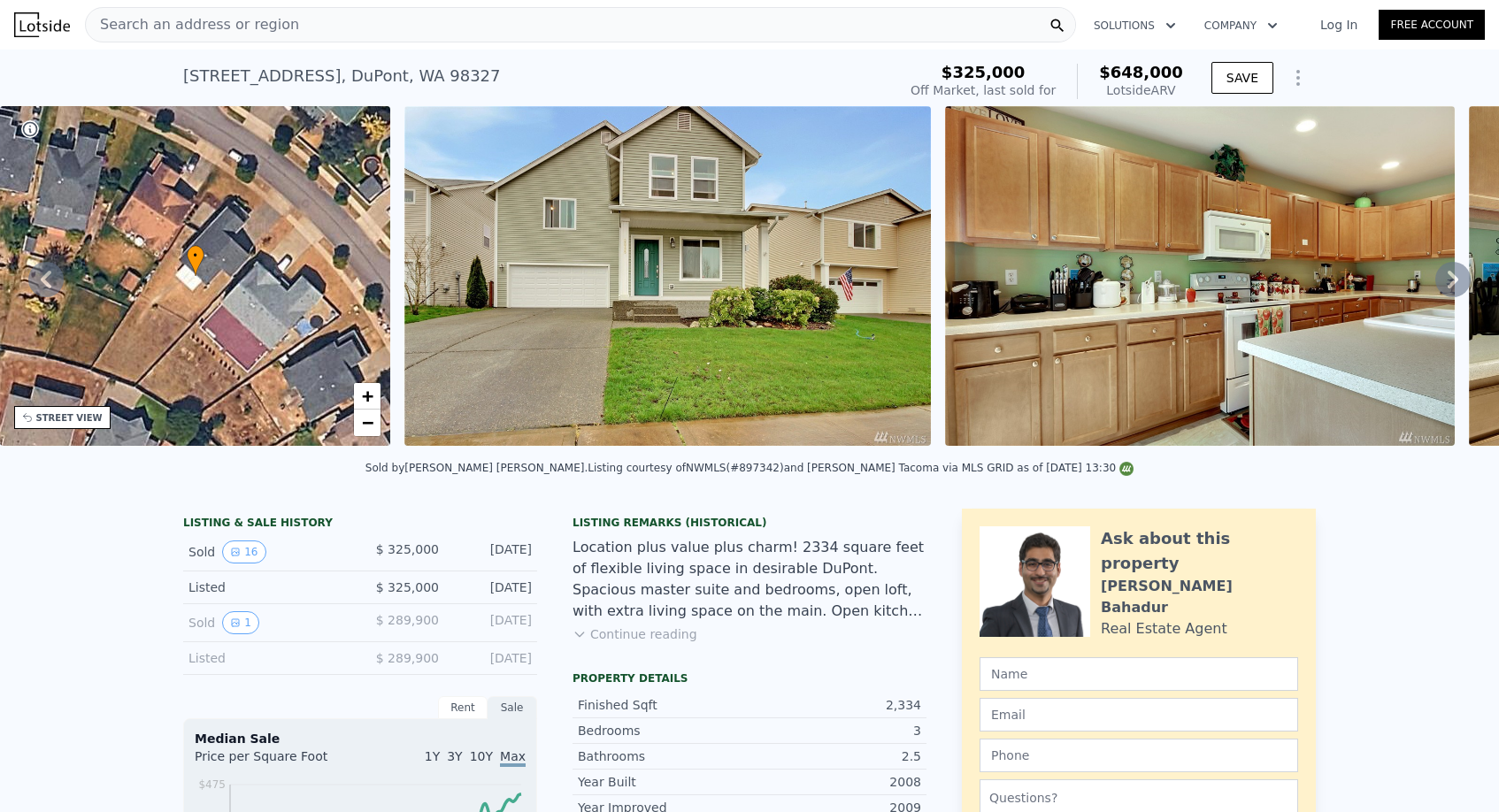
click at [213, 22] on span "Search an address or region" at bounding box center [193, 25] width 214 height 21
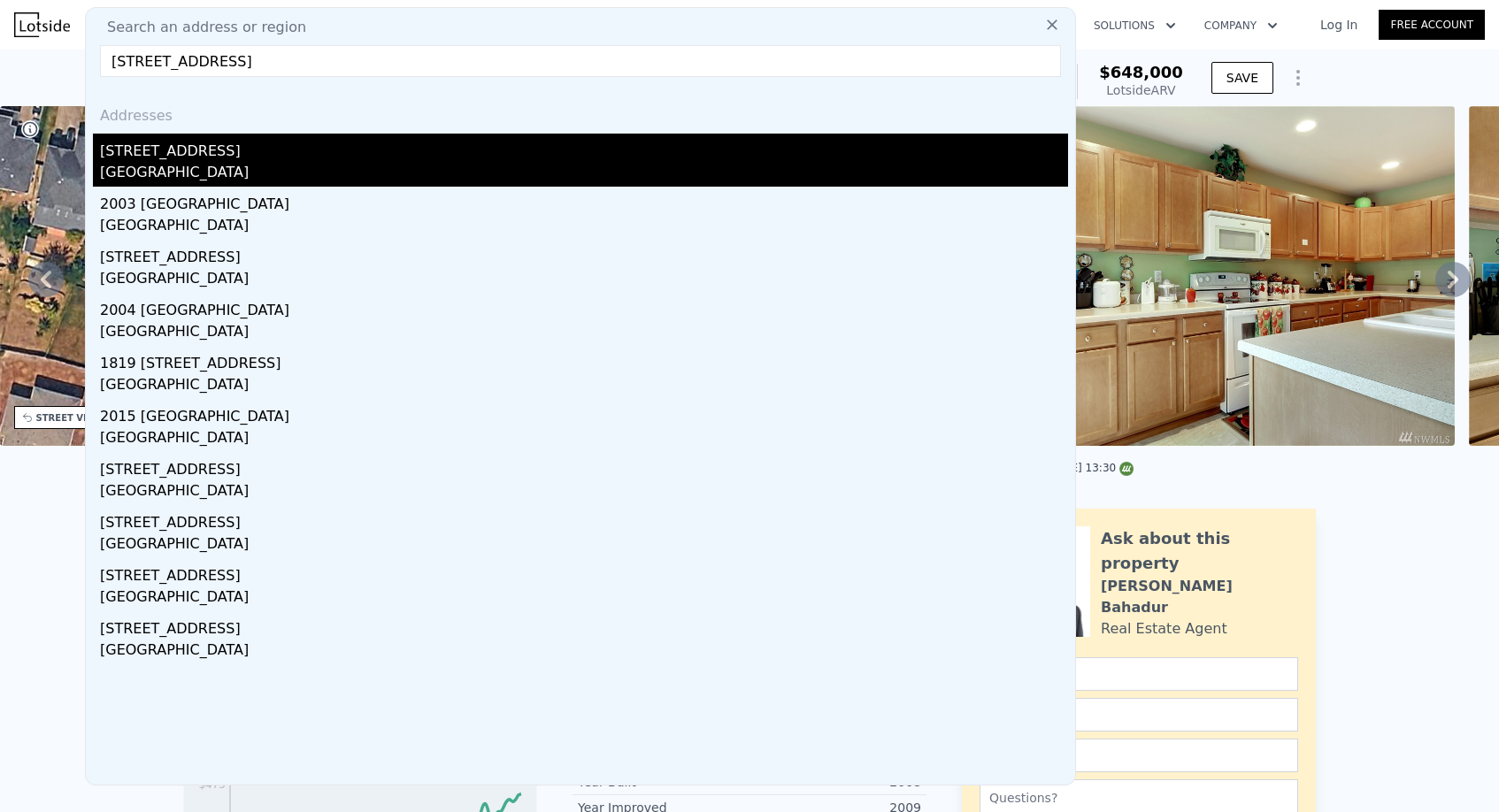
type input "2103 151st St SE, Mill Creek, WA 98012"
click at [237, 146] on div "2103 151st St SE" at bounding box center [584, 147] width 968 height 28
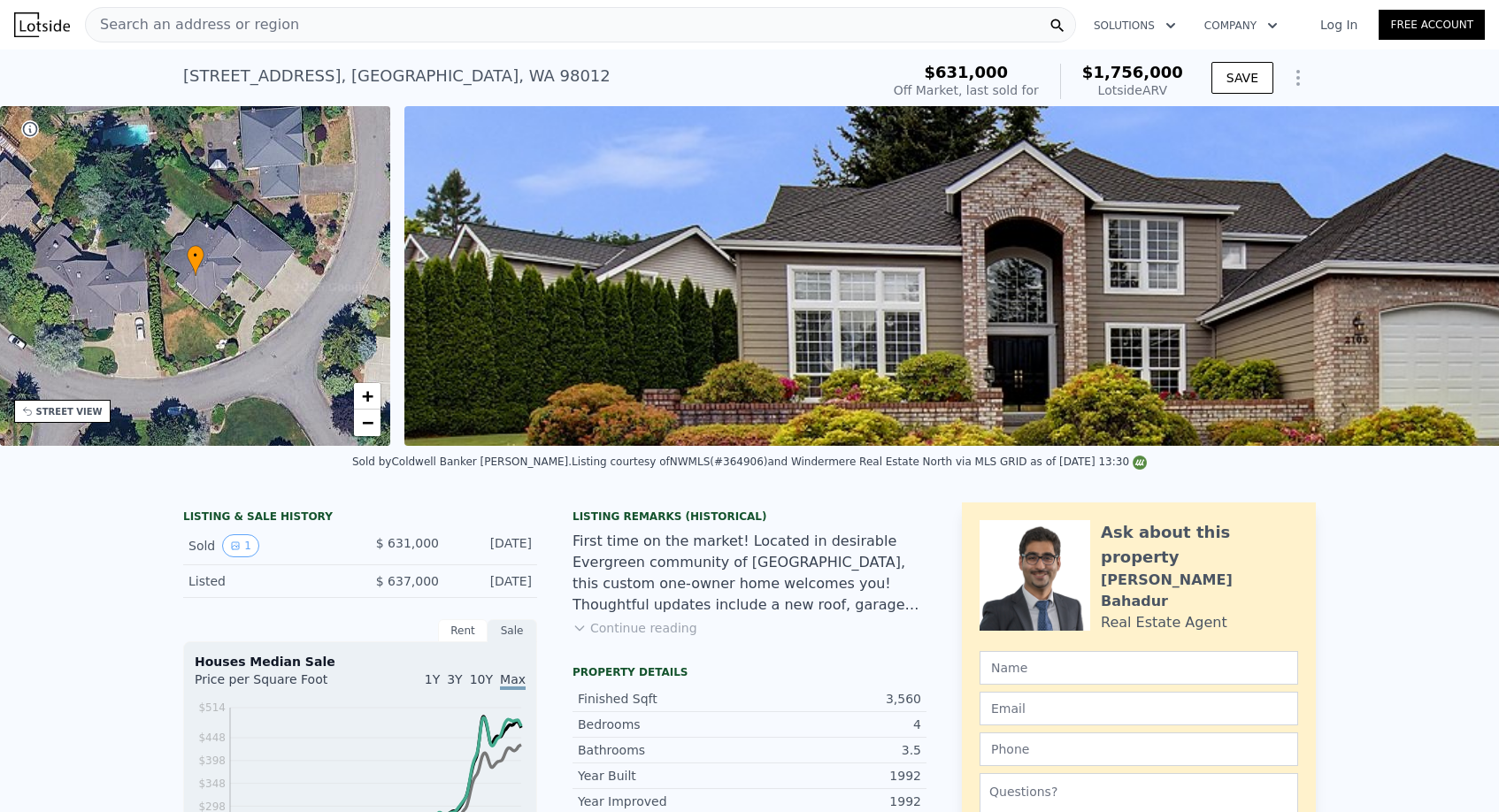
click at [191, 28] on span "Search an address or region" at bounding box center [193, 25] width 214 height 21
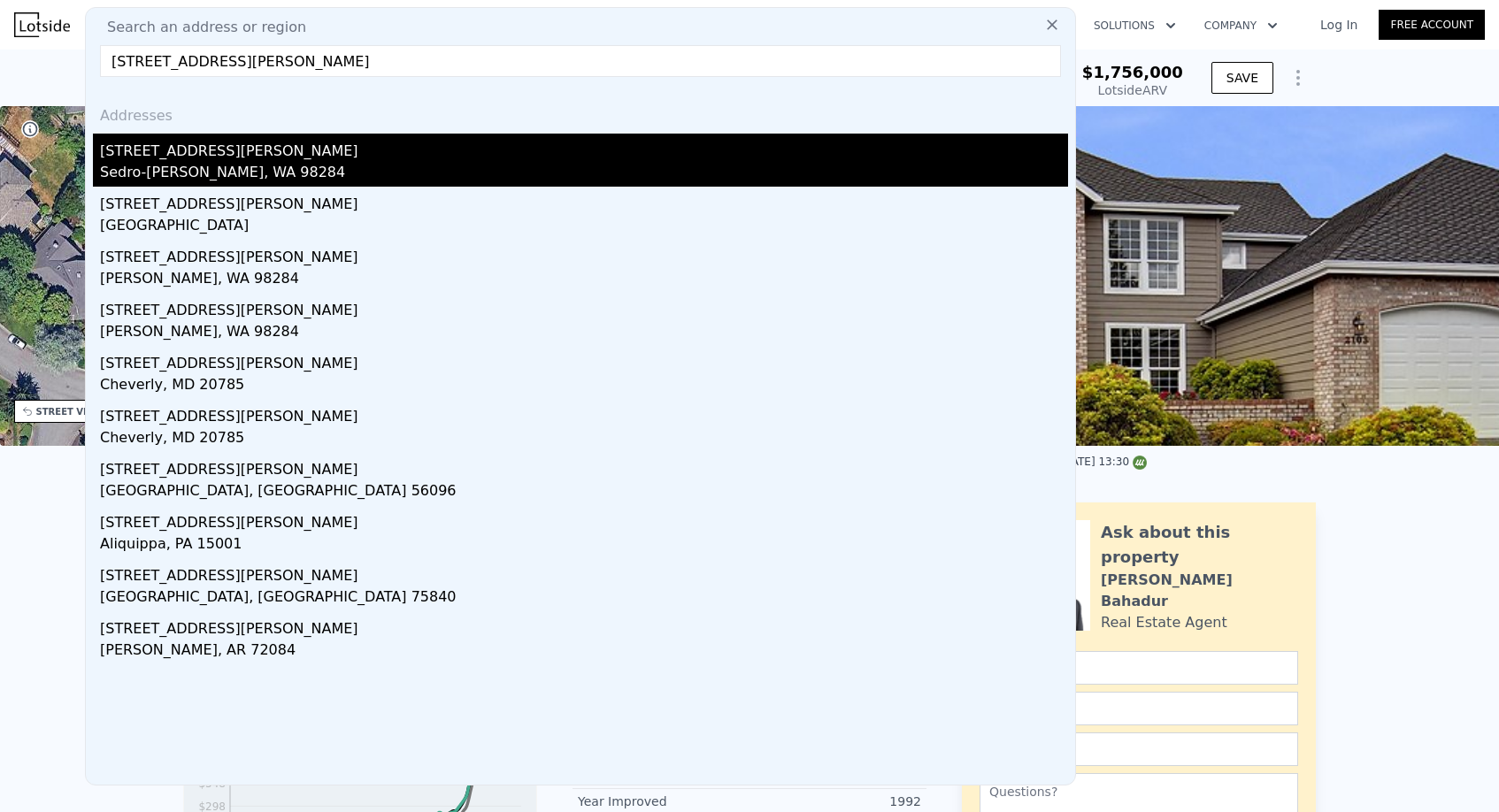
type input "600 N Reed Street #48"
click at [282, 151] on div "600 N Reed St Unit 48" at bounding box center [584, 147] width 968 height 28
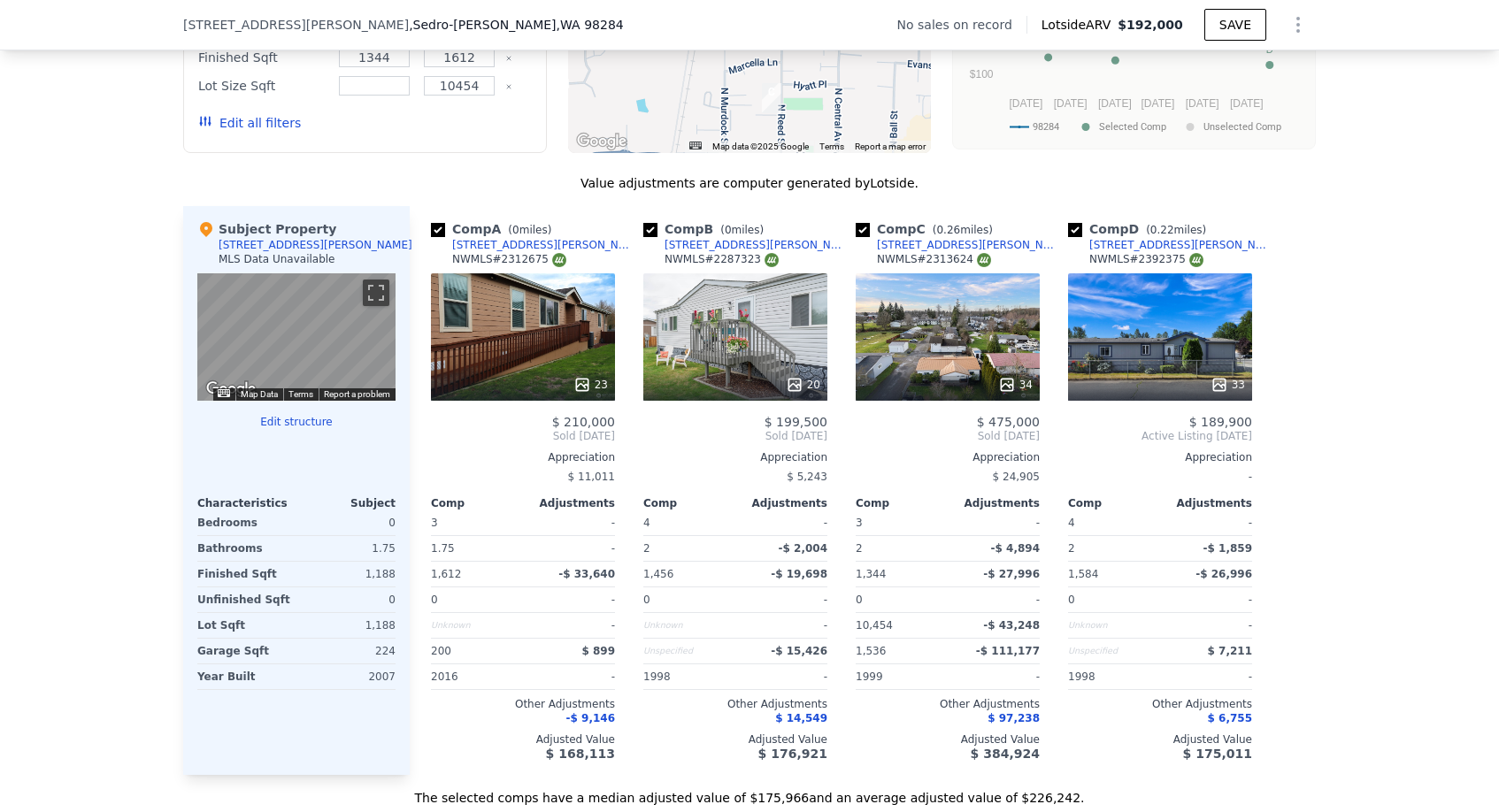
scroll to position [1835, 0]
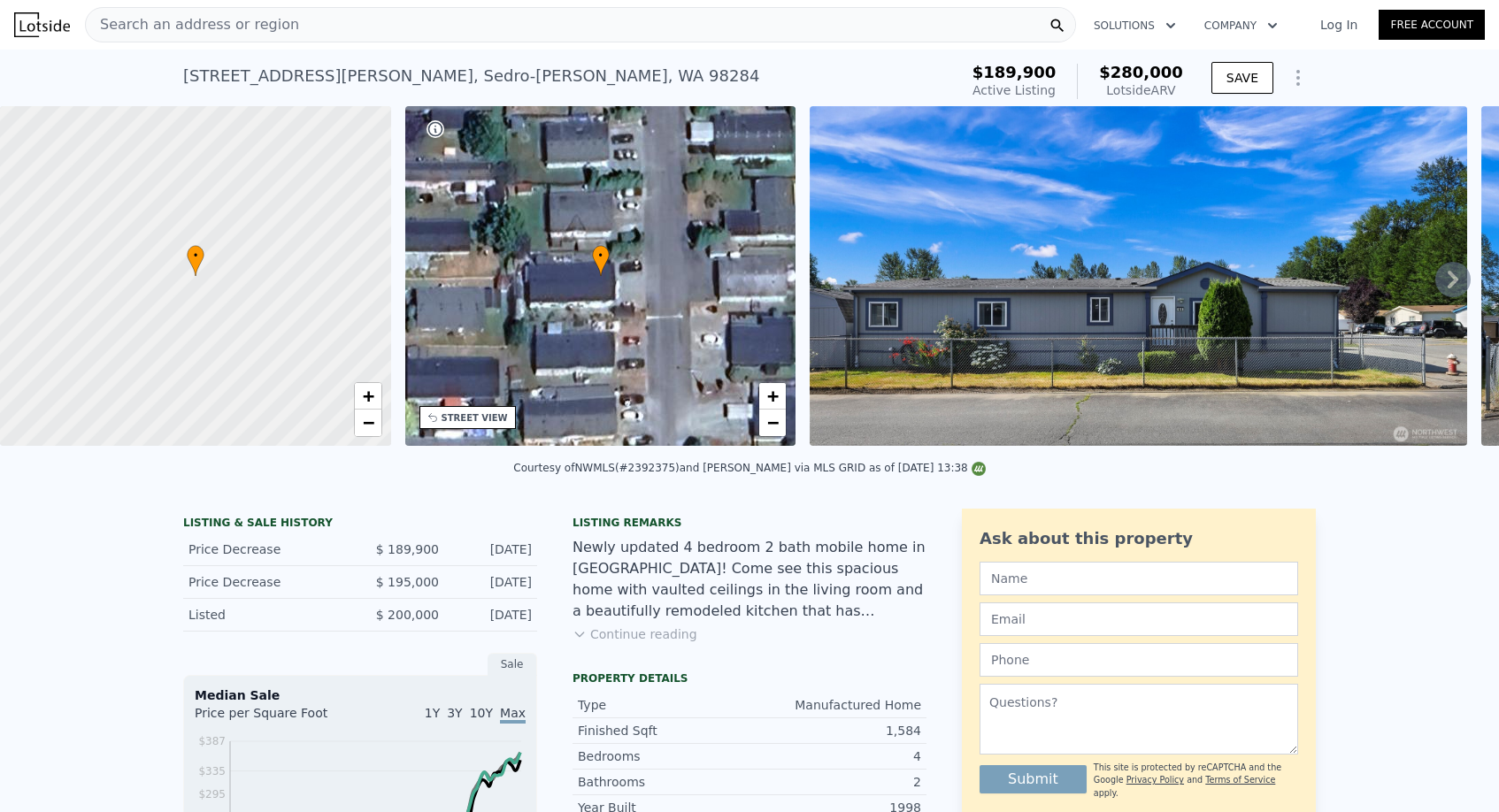
click at [280, 29] on div "Search an address or region" at bounding box center [580, 25] width 991 height 36
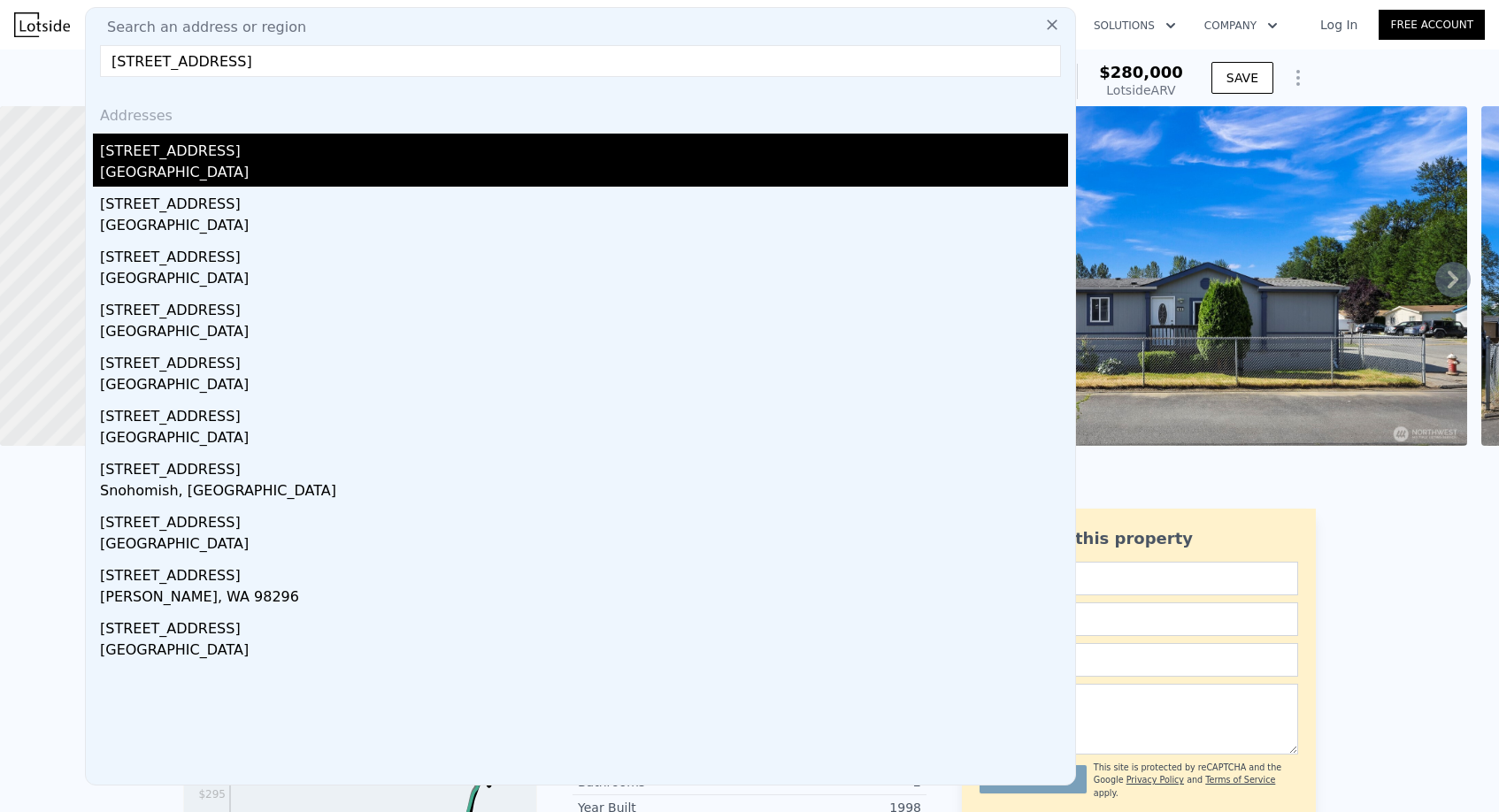
type input "1011 NE 180th St"
click at [244, 149] on div "1011 NE 180th St" at bounding box center [584, 147] width 968 height 28
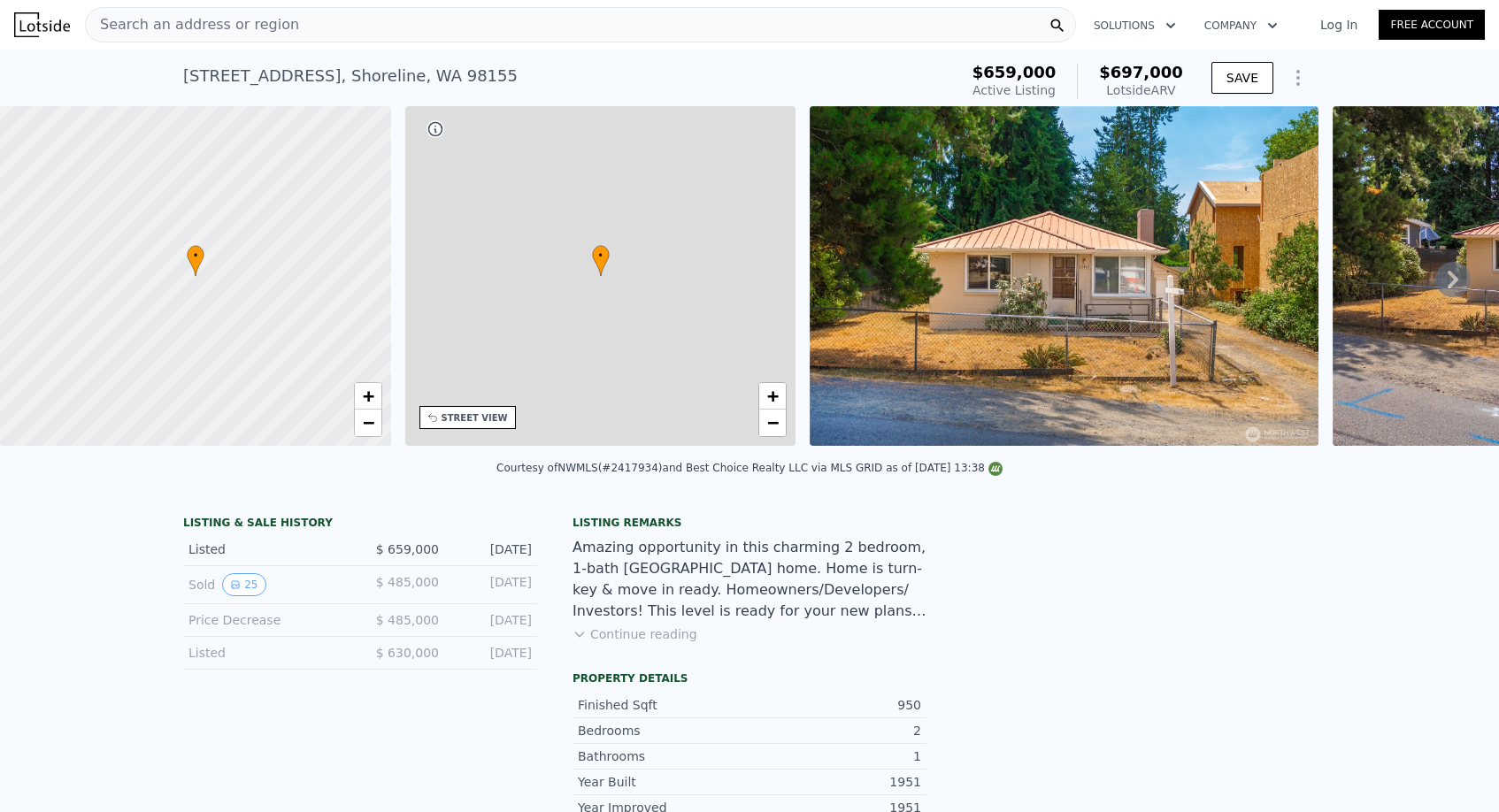
type input "3"
type input "1"
type input "2"
type input "740"
type input "1329"
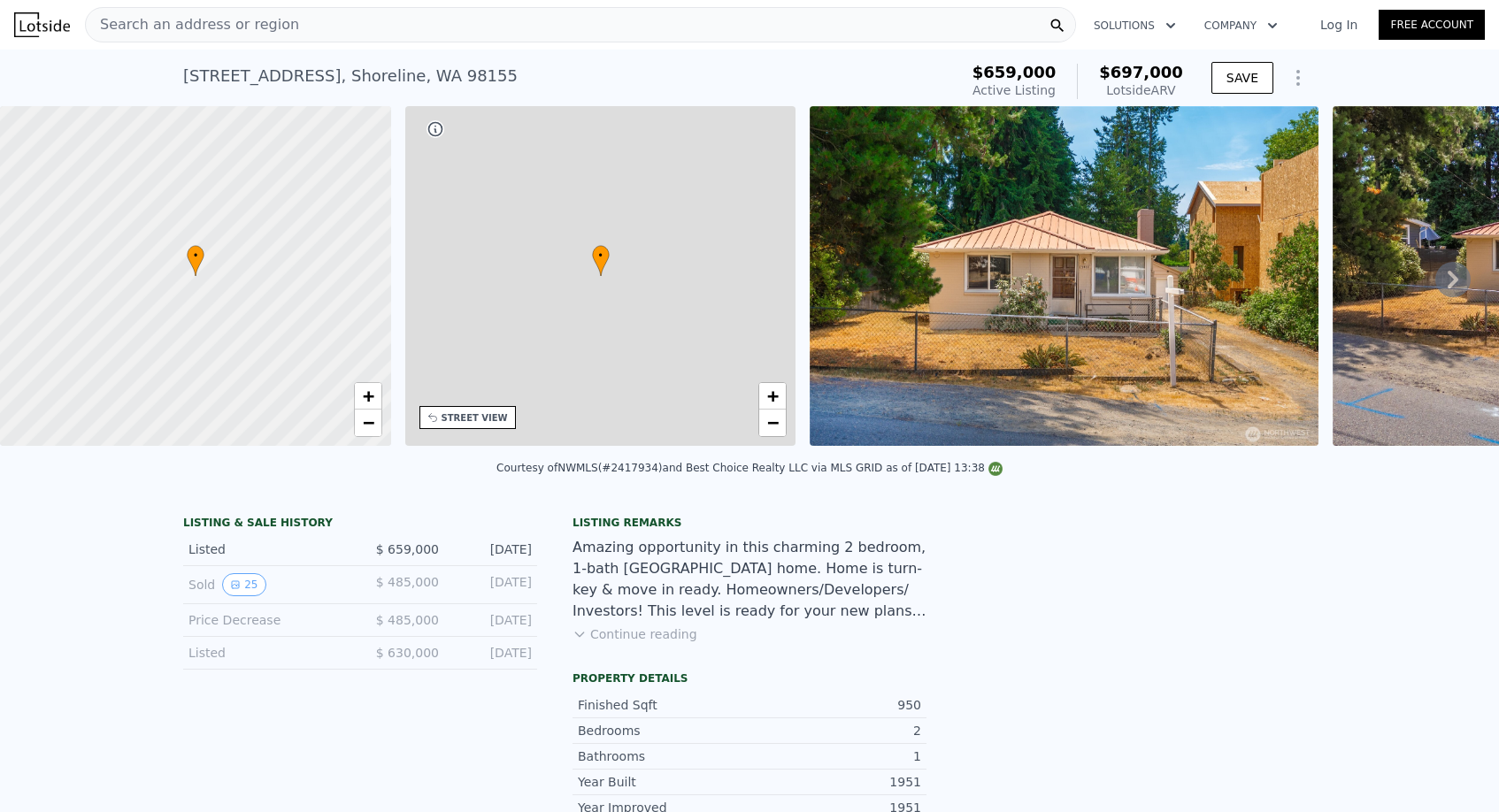
type input "5462"
type input "9702"
type input "$ 697,000"
type input "6"
type input "-$ 62,955"
